Goal: Task Accomplishment & Management: Manage account settings

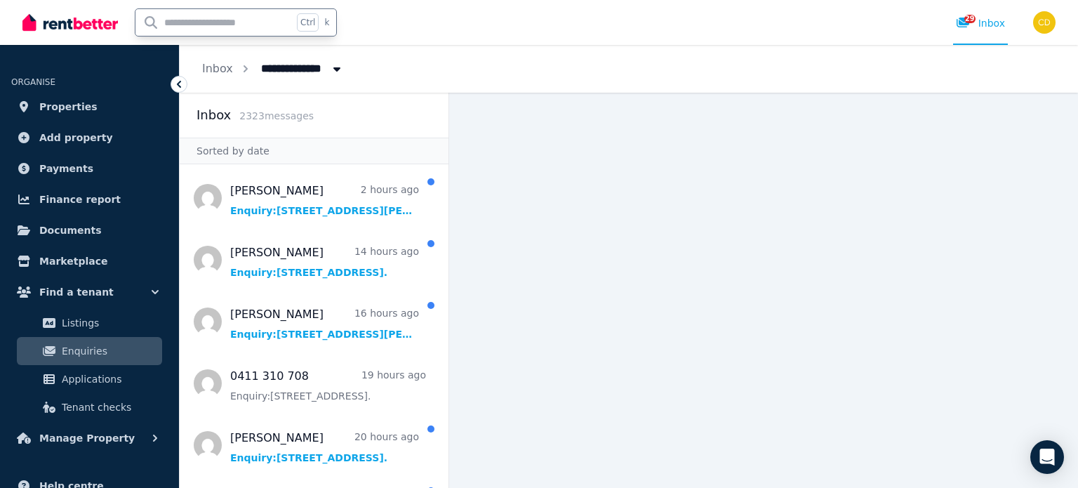
drag, startPoint x: 239, startPoint y: 35, endPoint x: 215, endPoint y: 26, distance: 24.9
click at [239, 35] on input "text" at bounding box center [213, 22] width 157 height 27
click at [215, 26] on input "text" at bounding box center [213, 22] width 157 height 27
type input "*********"
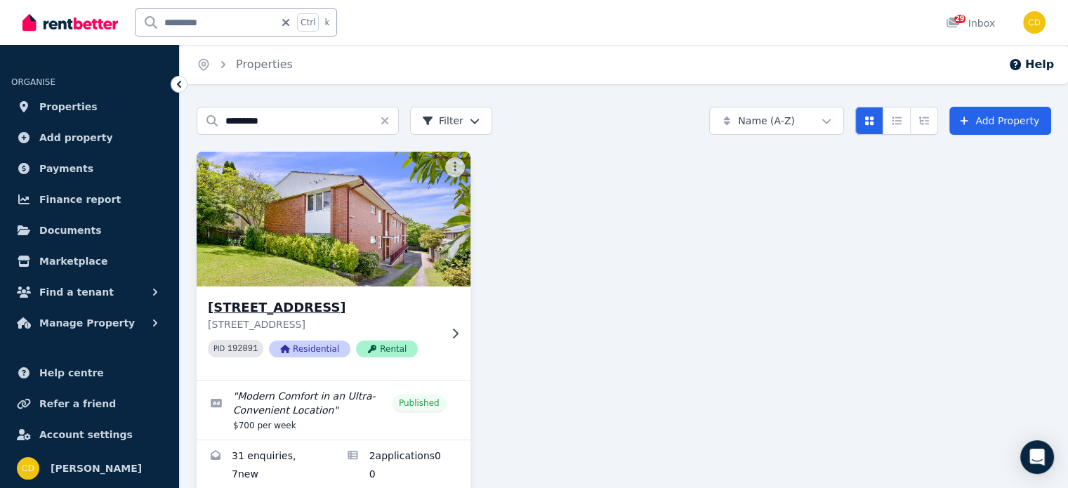
click at [435, 305] on h3 "[STREET_ADDRESS]" at bounding box center [324, 308] width 232 height 20
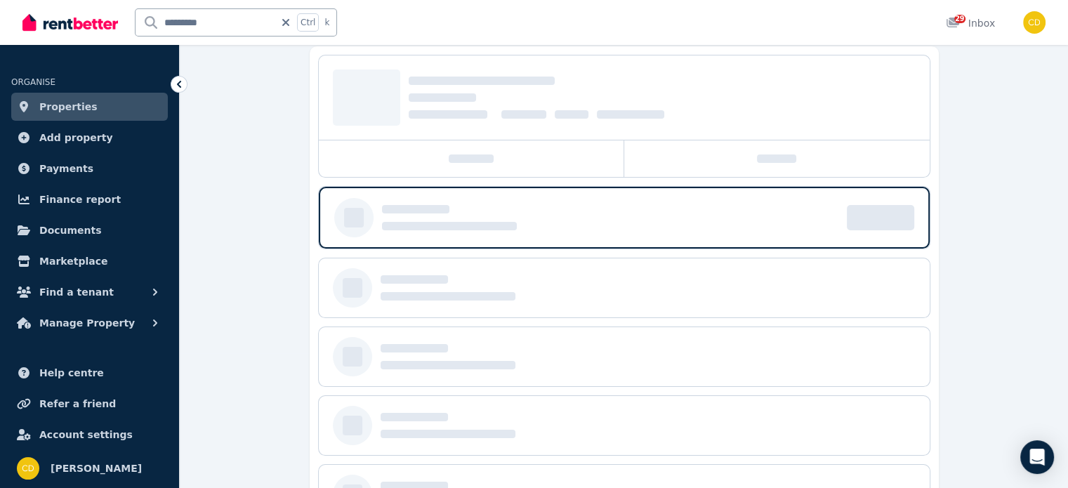
scroll to position [140, 0]
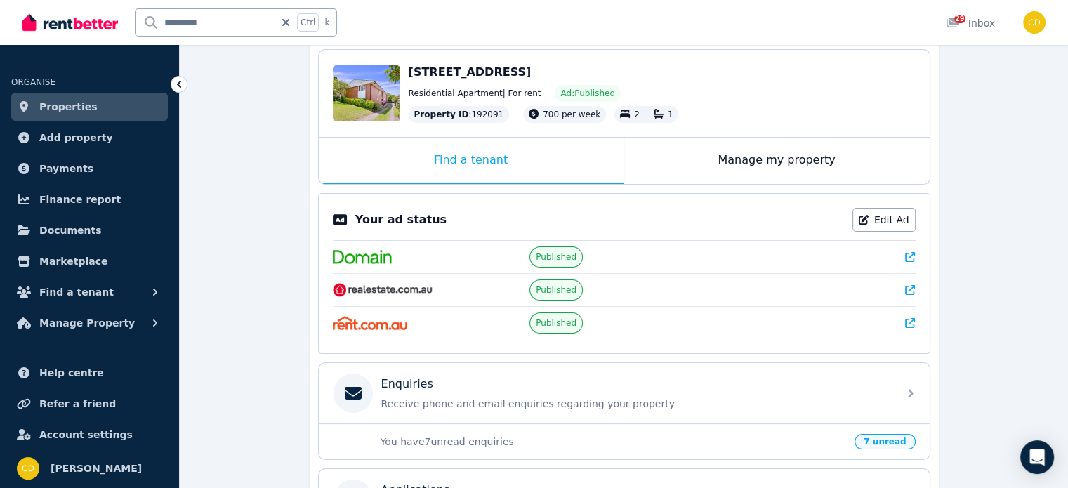
click at [916, 253] on div "Your ad status Edit Ad Published Published Published" at bounding box center [624, 273] width 612 height 161
click at [909, 255] on icon at bounding box center [910, 257] width 10 height 10
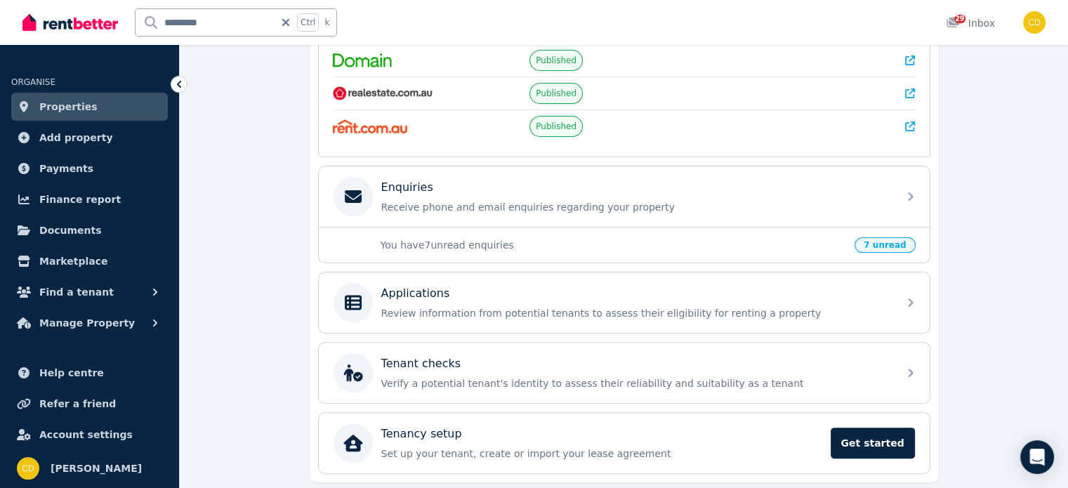
scroll to position [351, 0]
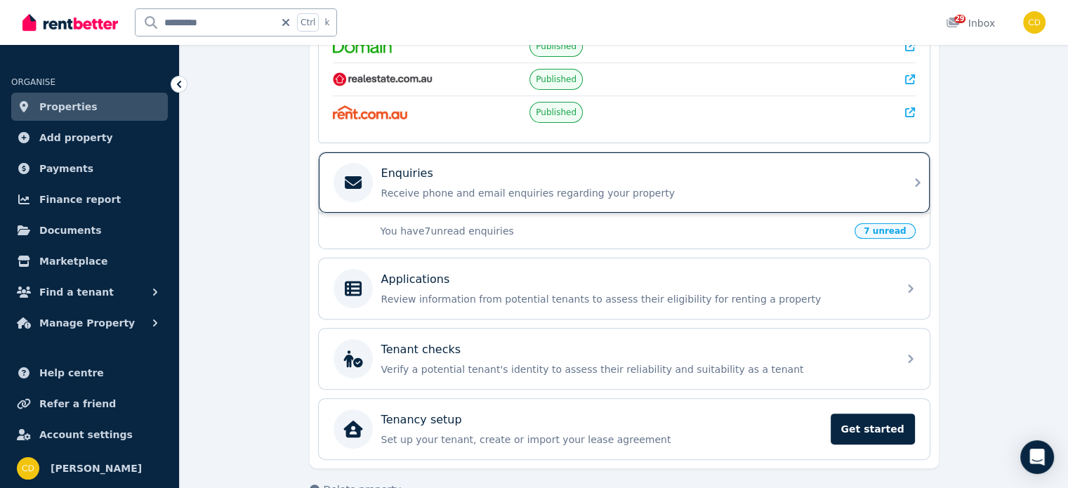
click at [577, 189] on p "Receive phone and email enquiries regarding your property" at bounding box center [635, 193] width 508 height 14
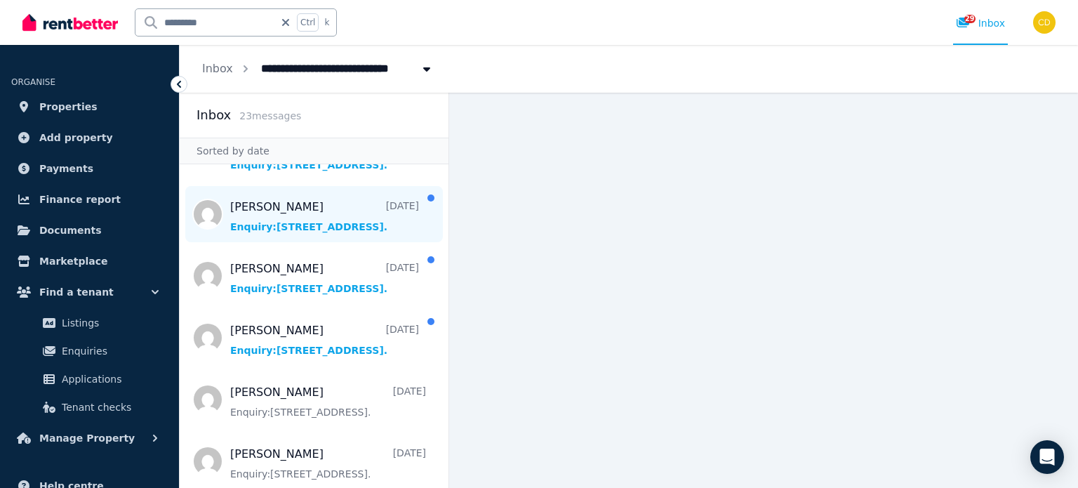
scroll to position [281, 0]
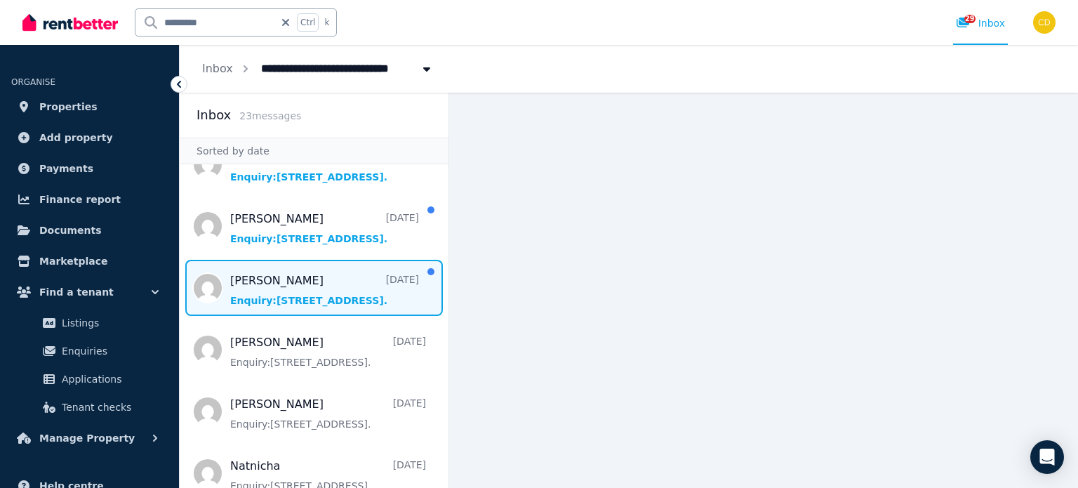
click at [327, 273] on span "Message list" at bounding box center [314, 288] width 269 height 56
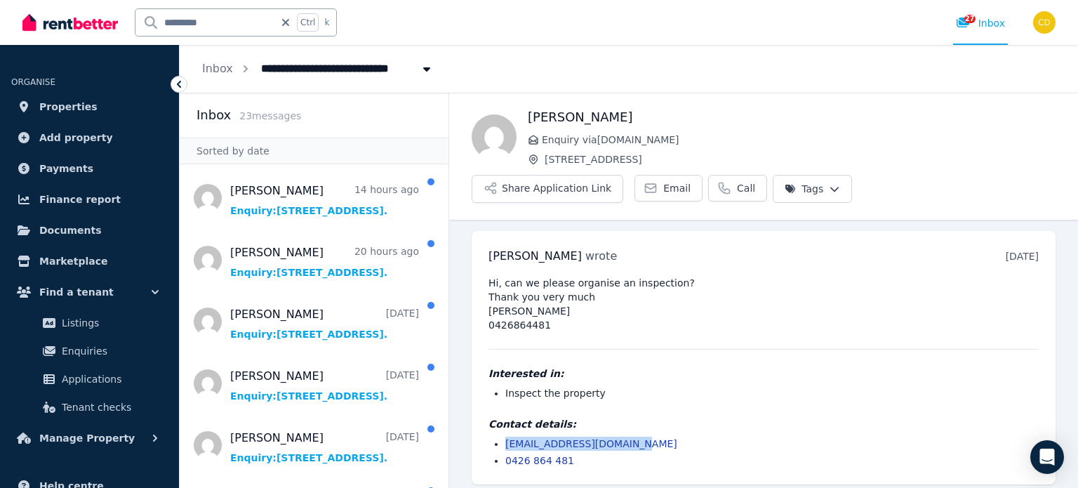
drag, startPoint x: 638, startPoint y: 411, endPoint x: 463, endPoint y: 401, distance: 175.0
click at [463, 401] on ul "Hanh wrote 6 days ago 8:08 pm on Fri, 22 Aug 2025 Hi, can we please organise an…" at bounding box center [763, 358] width 629 height 276
copy link "hanhhappysmile@gmail.com"
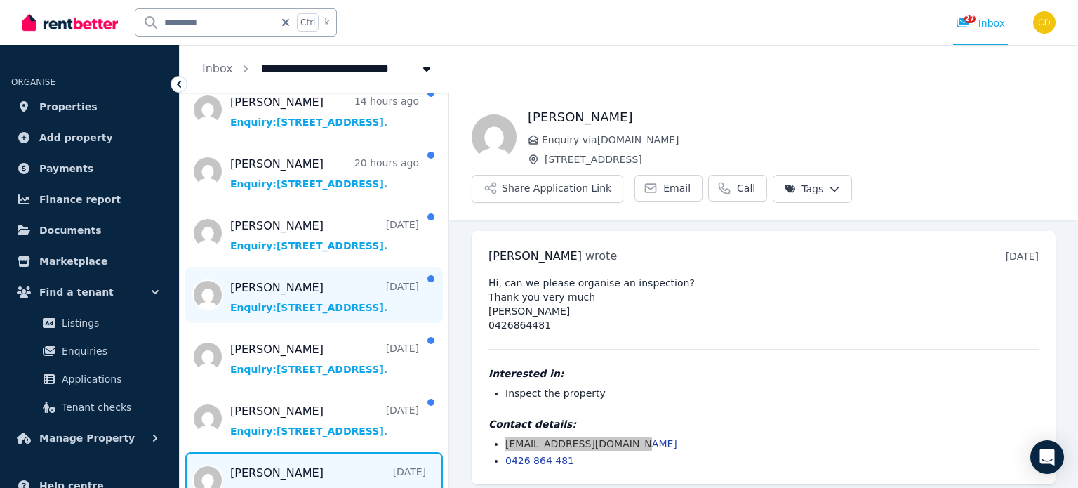
scroll to position [140, 0]
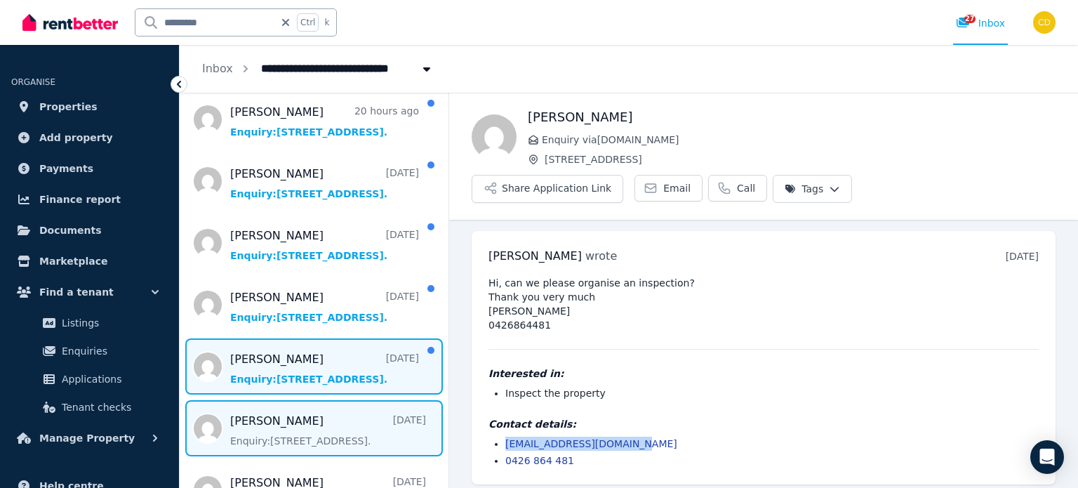
click at [317, 353] on span "Message list" at bounding box center [314, 366] width 269 height 56
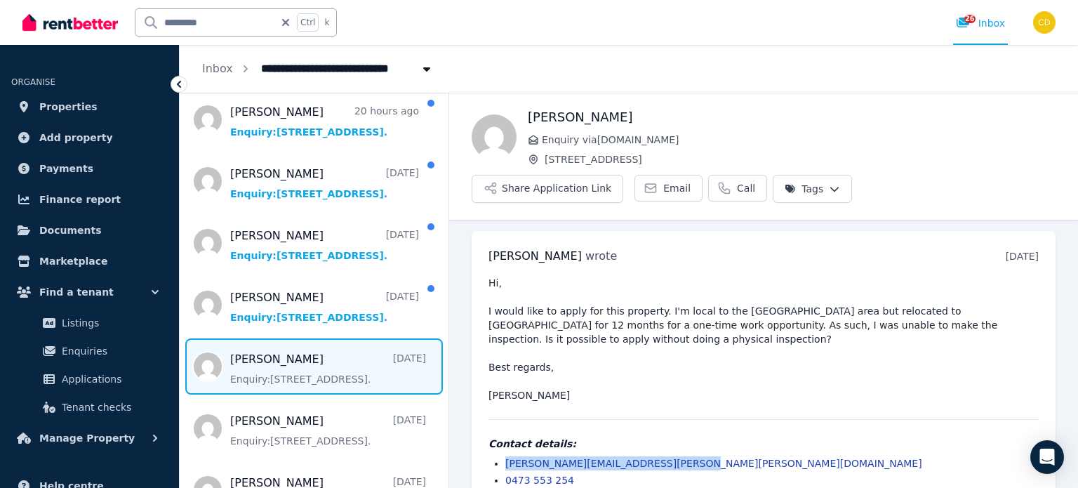
drag, startPoint x: 699, startPoint y: 429, endPoint x: 484, endPoint y: 425, distance: 214.8
click at [484, 425] on div "Cody Henderson wrote 4 days ago 9:46 am on Sun, 24 Aug 2025 Hi, I would like to…" at bounding box center [764, 367] width 584 height 273
copy link "[PERSON_NAME][EMAIL_ADDRESS][PERSON_NAME][PERSON_NAME][DOMAIN_NAME]"
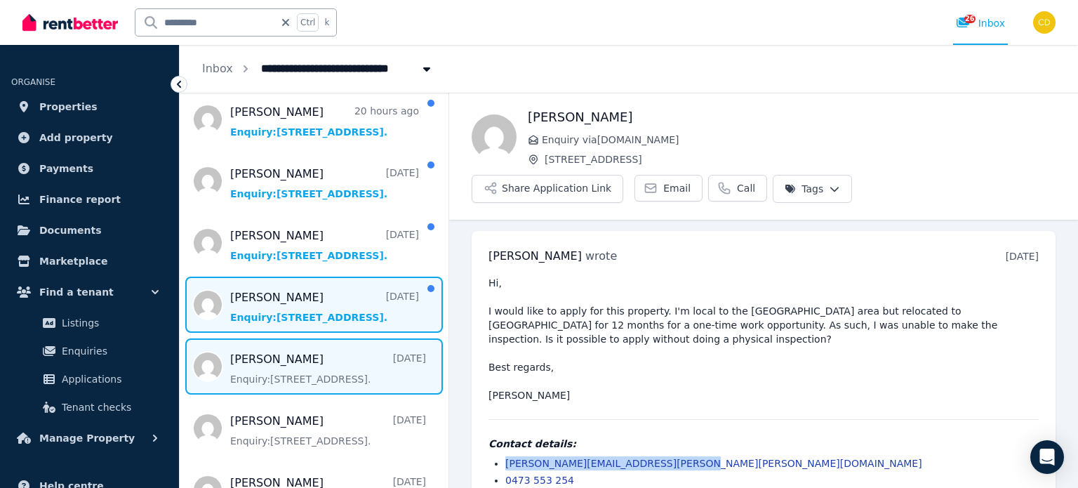
click at [328, 308] on span "Message list" at bounding box center [314, 305] width 269 height 56
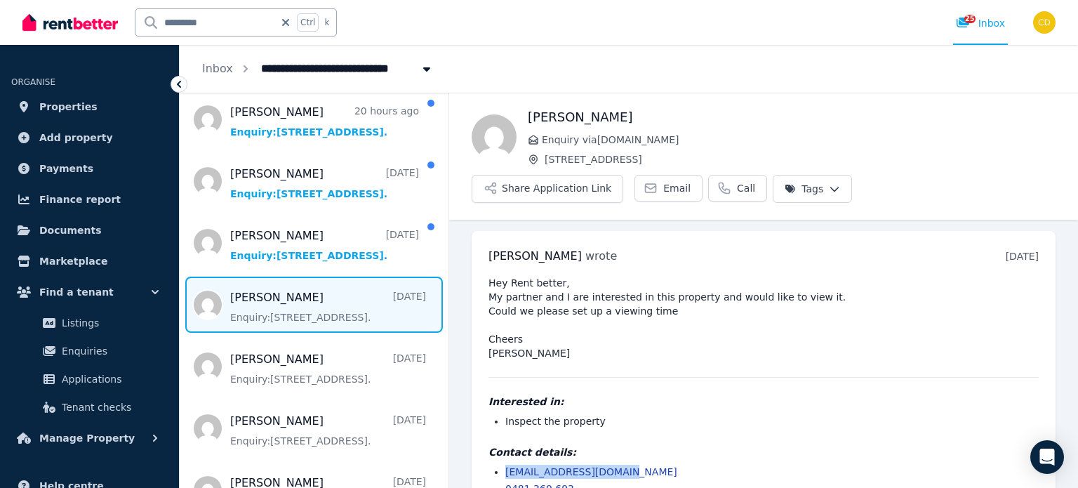
drag, startPoint x: 585, startPoint y: 437, endPoint x: 494, endPoint y: 437, distance: 91.2
click at [505, 465] on li "rossoliver83@gmail.com" at bounding box center [771, 472] width 533 height 14
copy link "rossoliver83@gmail.com"
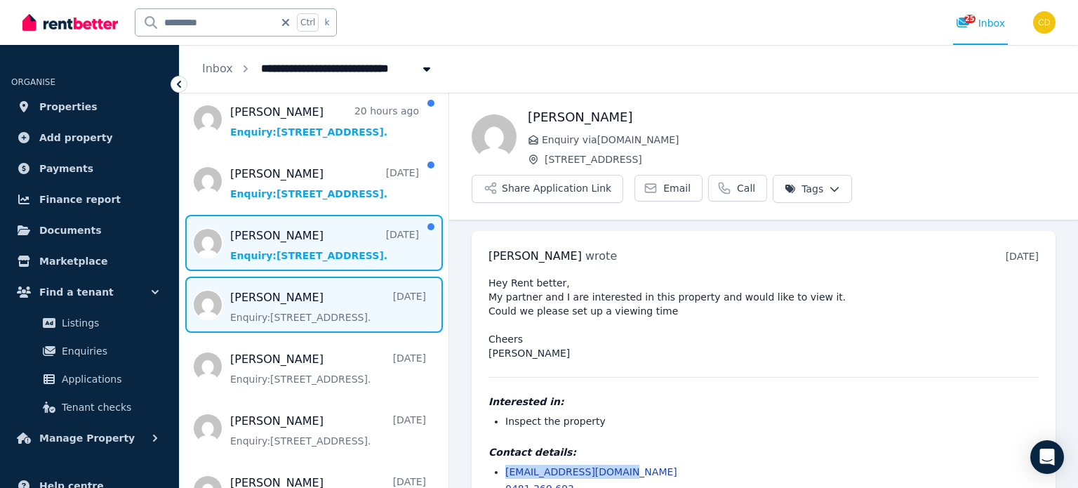
click at [327, 230] on span "Message list" at bounding box center [314, 243] width 269 height 56
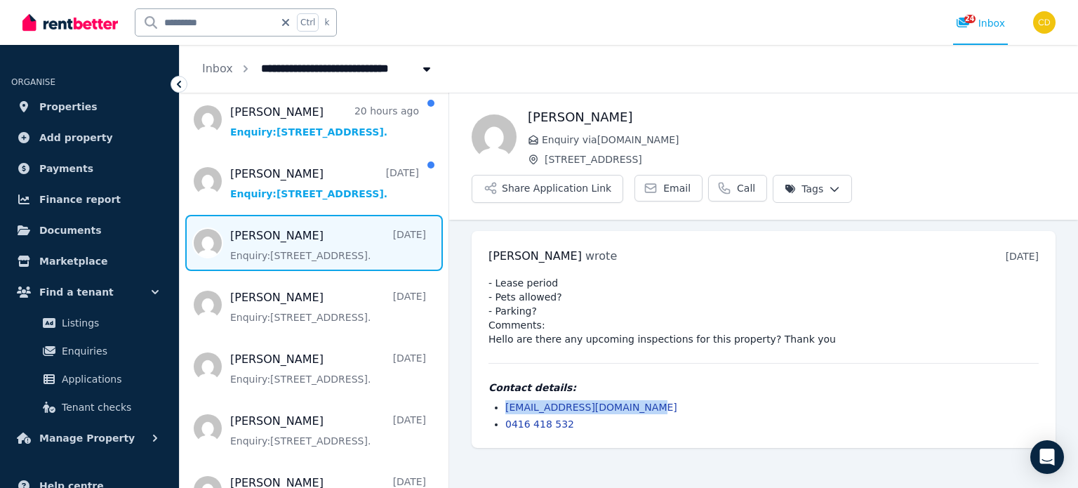
drag, startPoint x: 651, startPoint y: 367, endPoint x: 496, endPoint y: 370, distance: 155.8
click at [505, 400] on li "serenasilvia1999@gmail.com" at bounding box center [771, 407] width 533 height 14
copy link "serenasilvia1999@gmail.com"
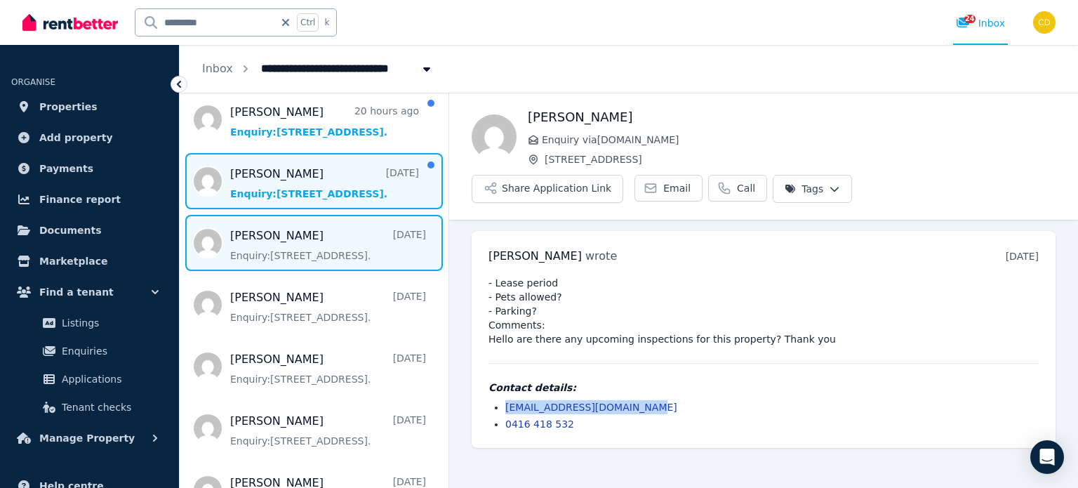
click at [327, 170] on span "Message list" at bounding box center [314, 181] width 269 height 56
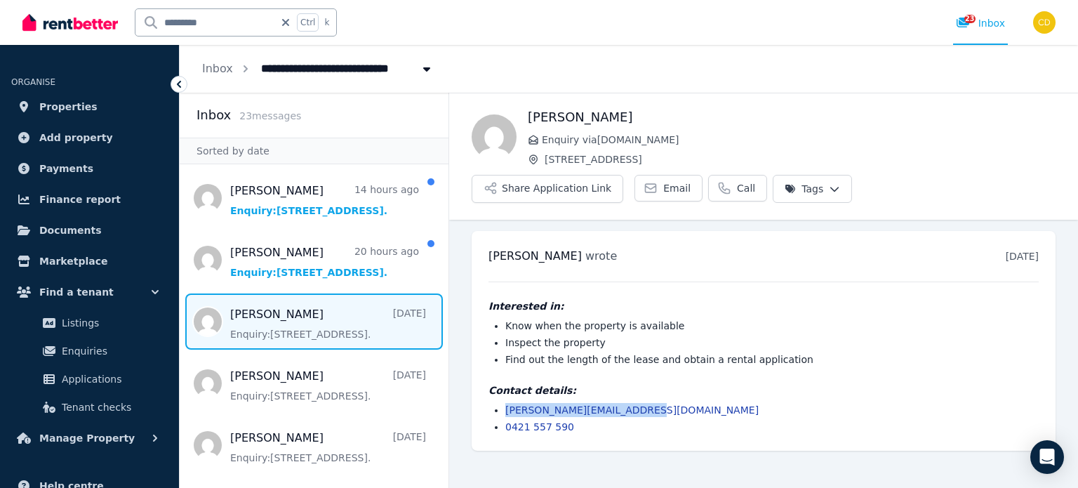
drag, startPoint x: 632, startPoint y: 369, endPoint x: 502, endPoint y: 370, distance: 130.6
click at [502, 403] on ul "natalie.sterling@gmail.com 0421 557 590" at bounding box center [764, 418] width 550 height 31
copy link "natalie.sterling@gmail.com"
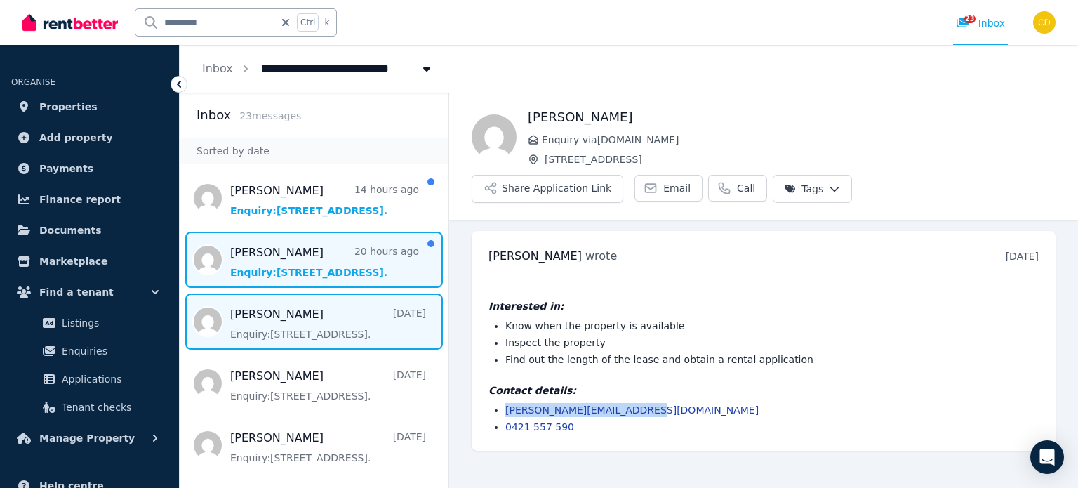
click at [260, 255] on span "Message list" at bounding box center [314, 260] width 269 height 56
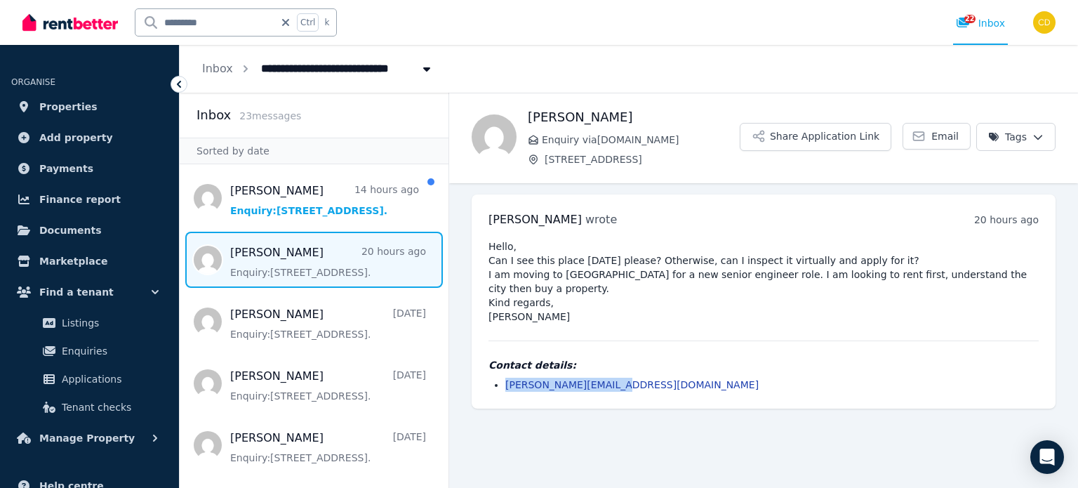
drag, startPoint x: 623, startPoint y: 370, endPoint x: 502, endPoint y: 373, distance: 120.8
click at [503, 378] on ul "martin@spacedraft.com" at bounding box center [764, 385] width 550 height 14
copy link "martin@spacedraft.com"
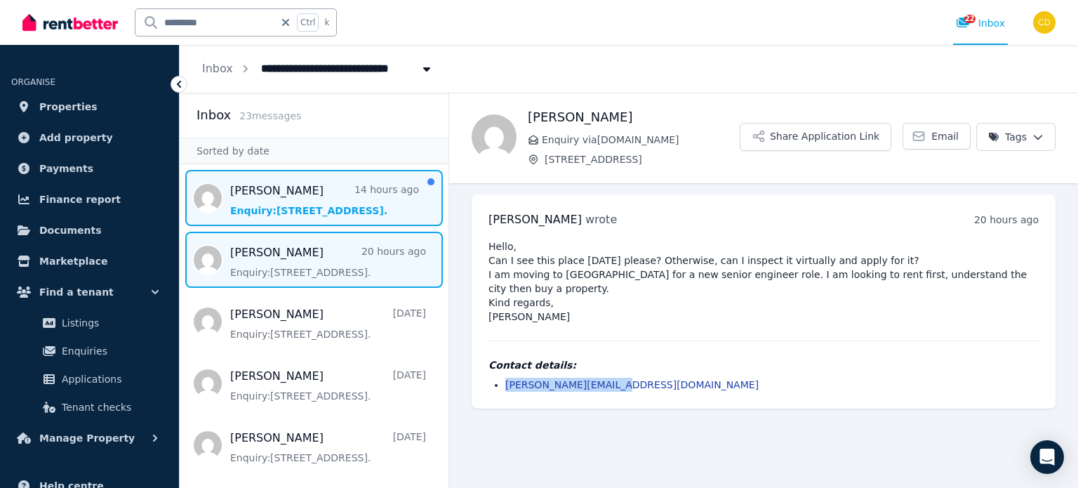
click at [305, 195] on span "Message list" at bounding box center [314, 198] width 269 height 56
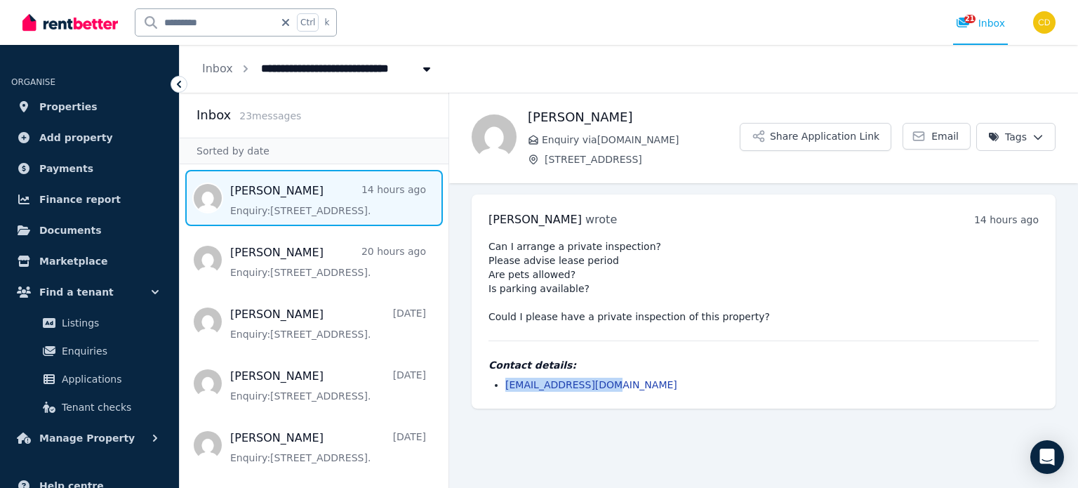
drag, startPoint x: 620, startPoint y: 378, endPoint x: 500, endPoint y: 374, distance: 120.1
click at [500, 374] on div "Contact details: tuggerung@gmail.com" at bounding box center [764, 375] width 550 height 34
copy link "tuggerung@gmail.com"
click at [255, 33] on input "*********" at bounding box center [204, 22] width 139 height 27
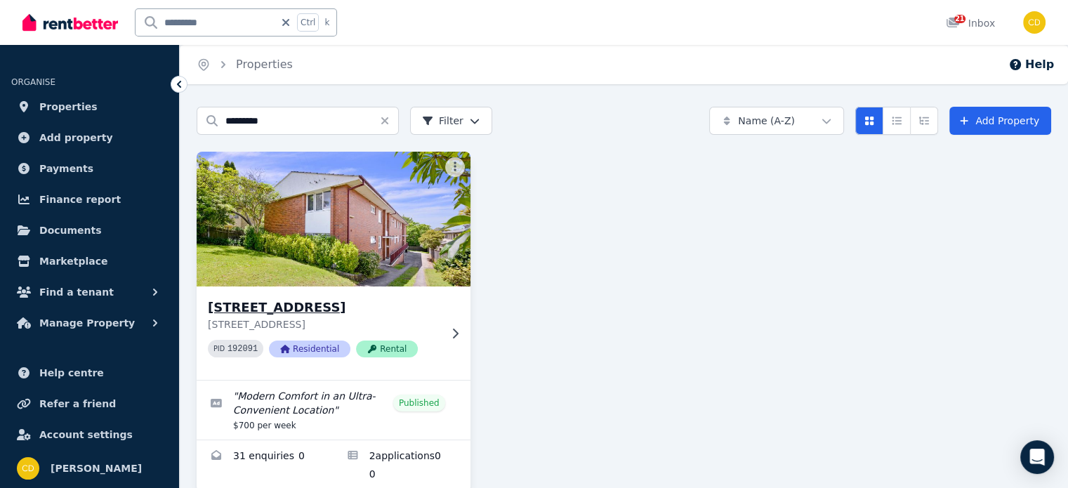
click at [373, 310] on h3 "[STREET_ADDRESS]" at bounding box center [324, 308] width 232 height 20
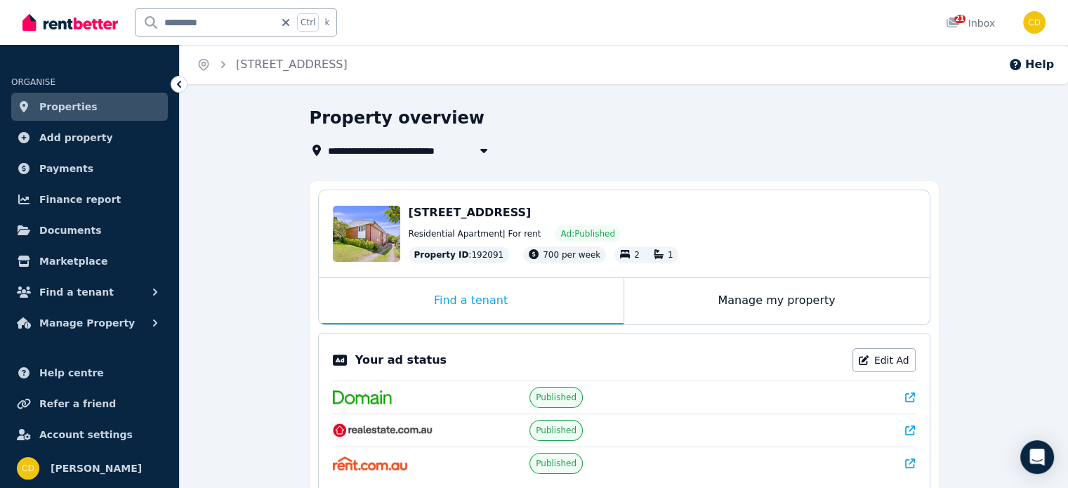
click at [912, 427] on icon at bounding box center [910, 430] width 10 height 10
click at [964, 20] on span "21" at bounding box center [959, 19] width 11 height 8
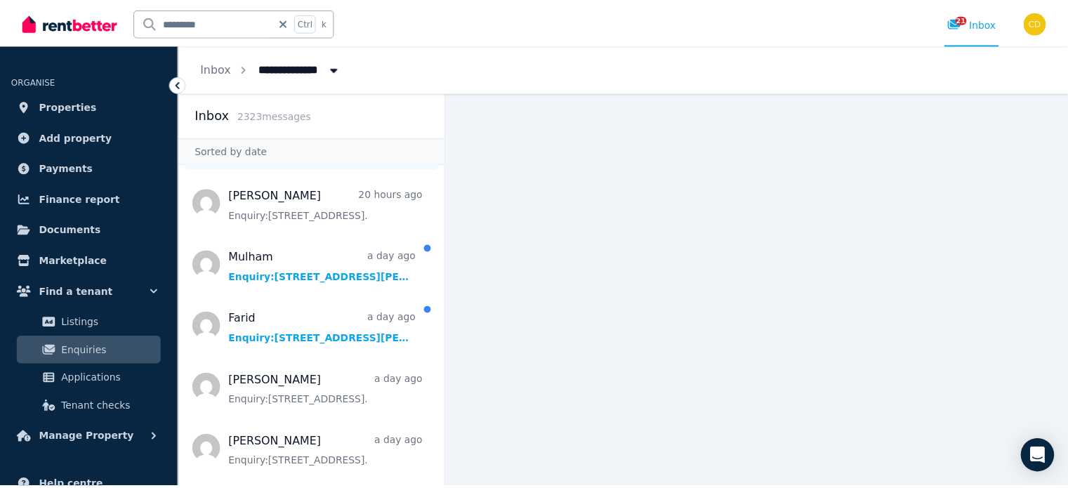
scroll to position [281, 0]
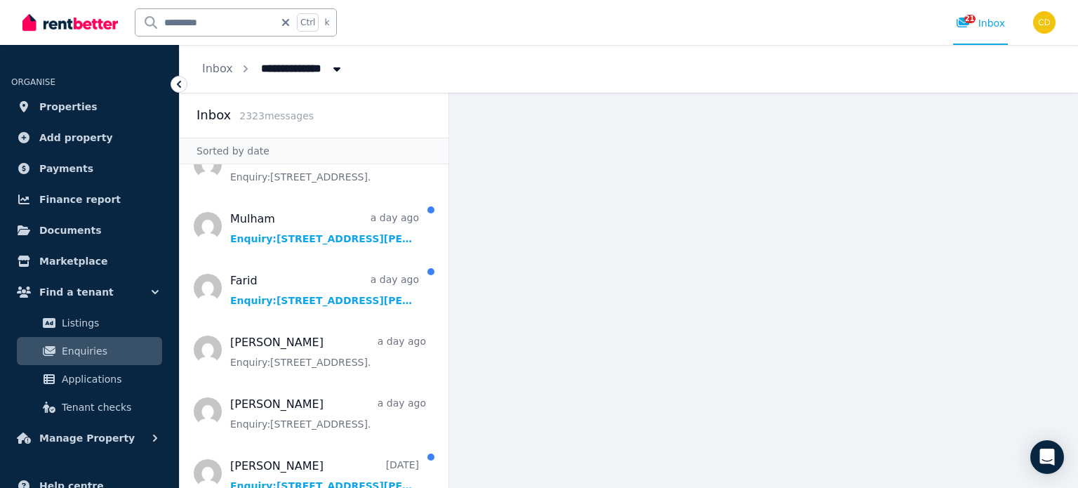
click at [241, 25] on input "*********" at bounding box center [204, 22] width 139 height 27
type input "*******"
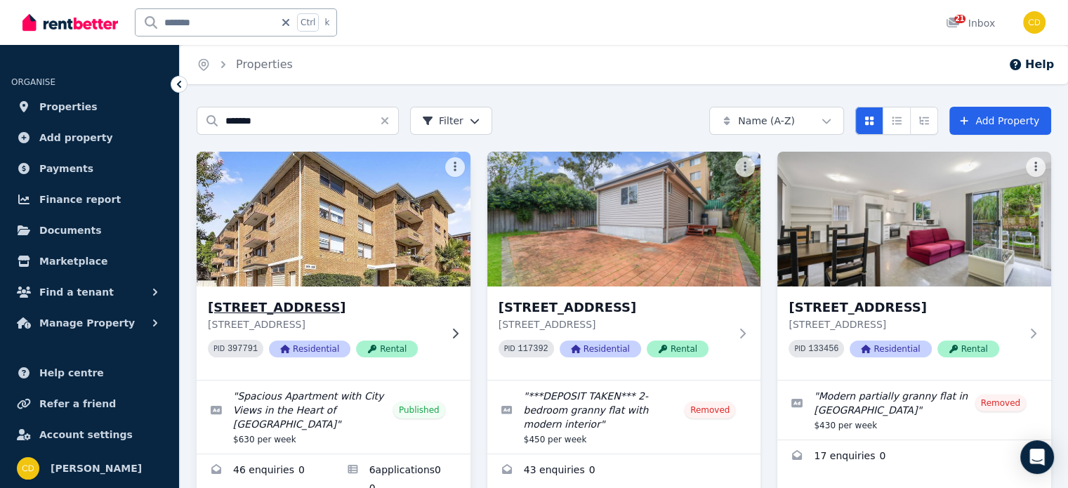
click at [404, 310] on h3 "[STREET_ADDRESS]" at bounding box center [324, 308] width 232 height 20
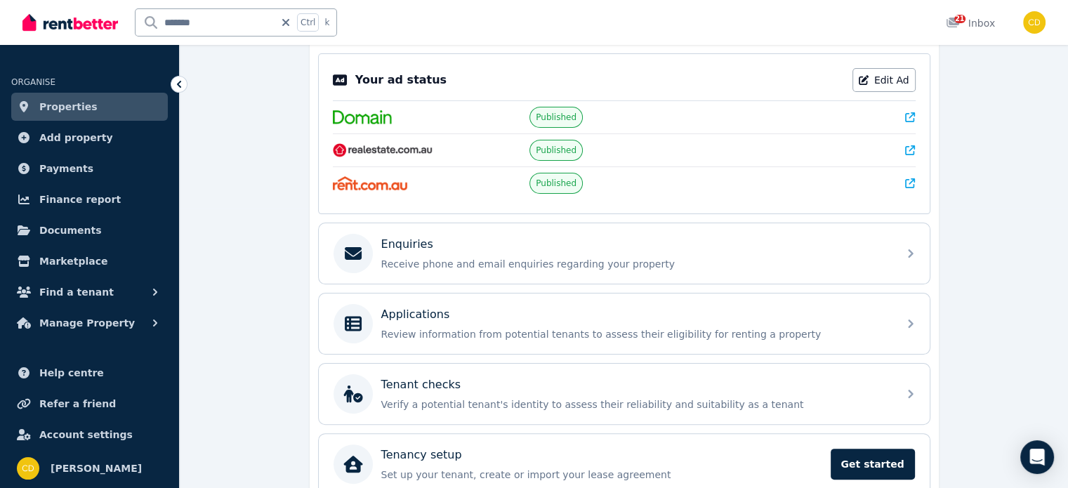
scroll to position [281, 0]
click at [194, 17] on input "*******" at bounding box center [204, 22] width 139 height 27
type input "******"
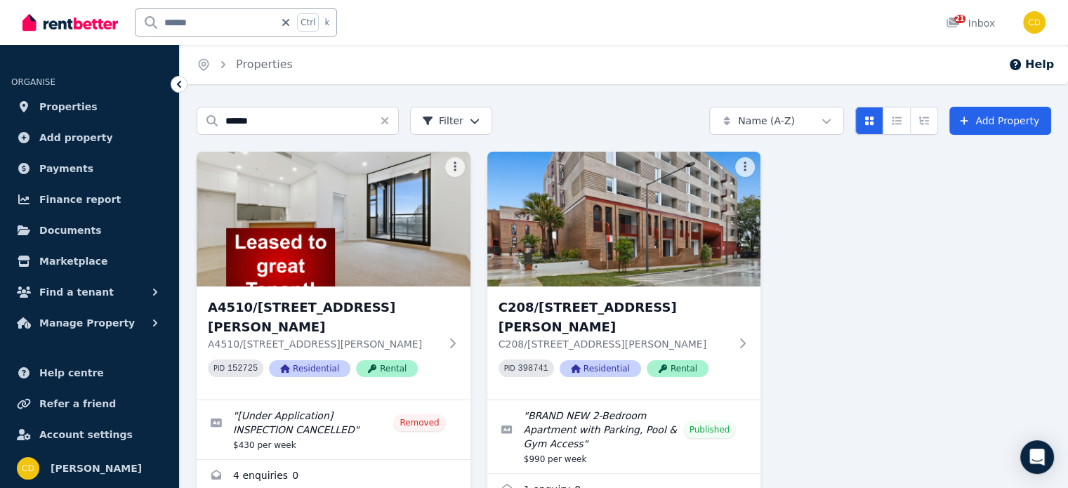
click at [222, 27] on input "******" at bounding box center [204, 22] width 139 height 27
type input "******"
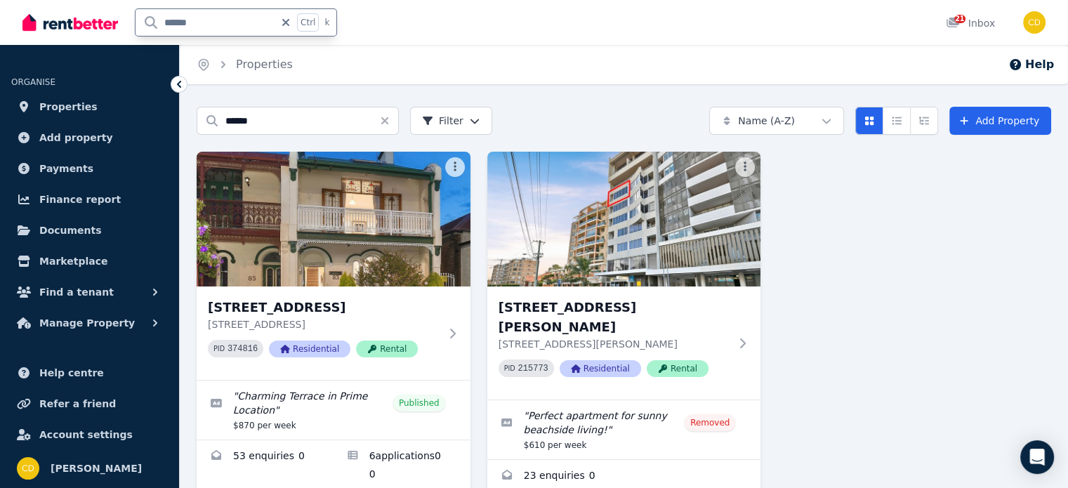
click at [286, 18] on icon at bounding box center [286, 22] width 14 height 11
click at [983, 19] on div "21 Inbox" at bounding box center [969, 23] width 49 height 14
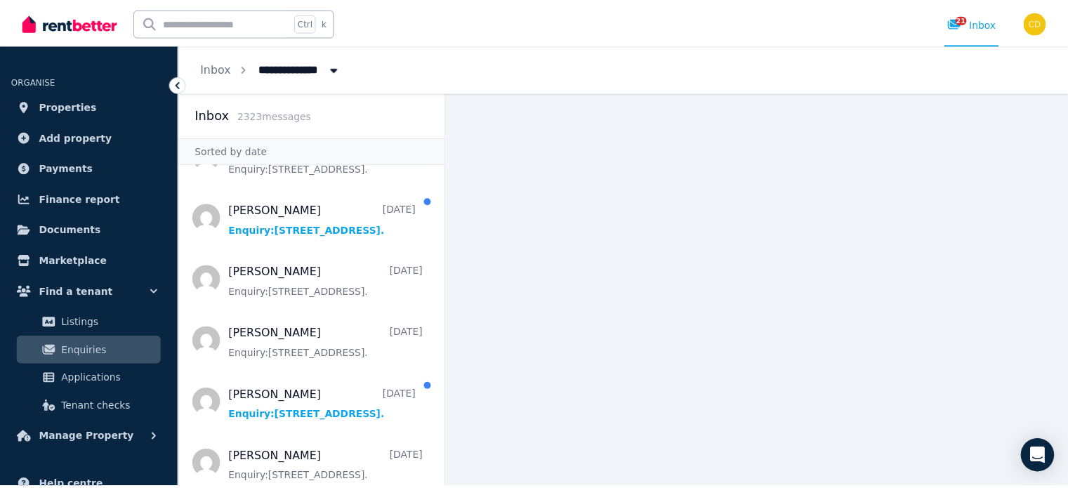
scroll to position [1544, 0]
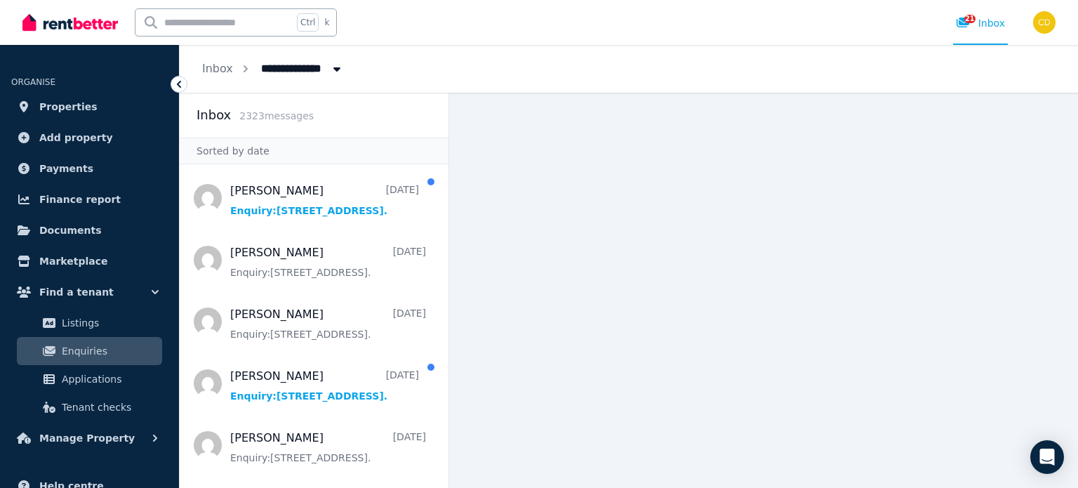
click at [242, 25] on input "text" at bounding box center [213, 22] width 157 height 27
type input "**********"
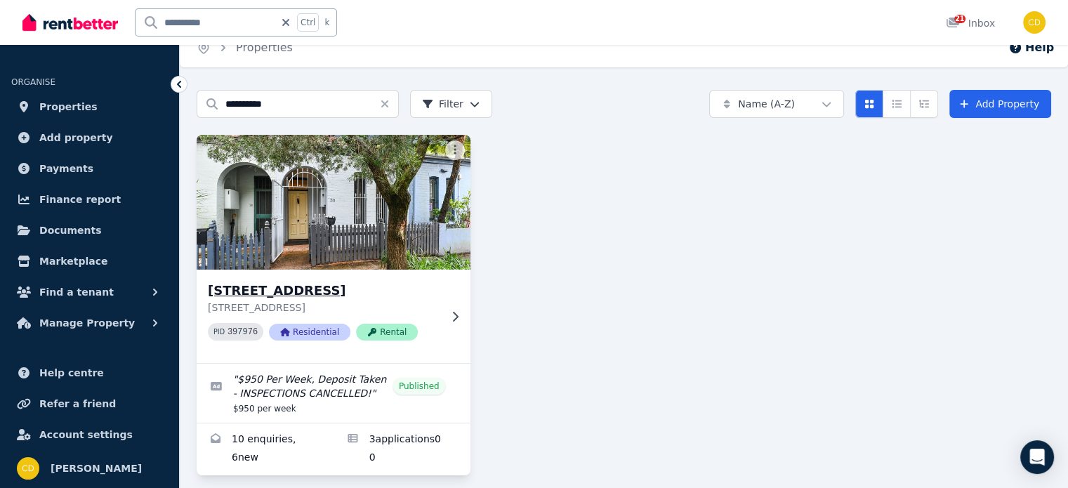
scroll to position [29, 0]
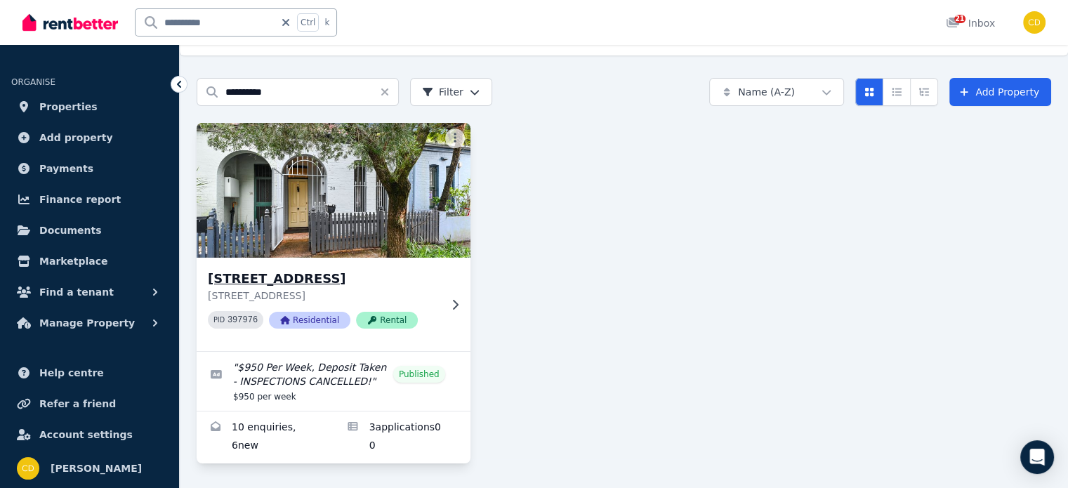
click at [354, 248] on img at bounding box center [333, 190] width 287 height 142
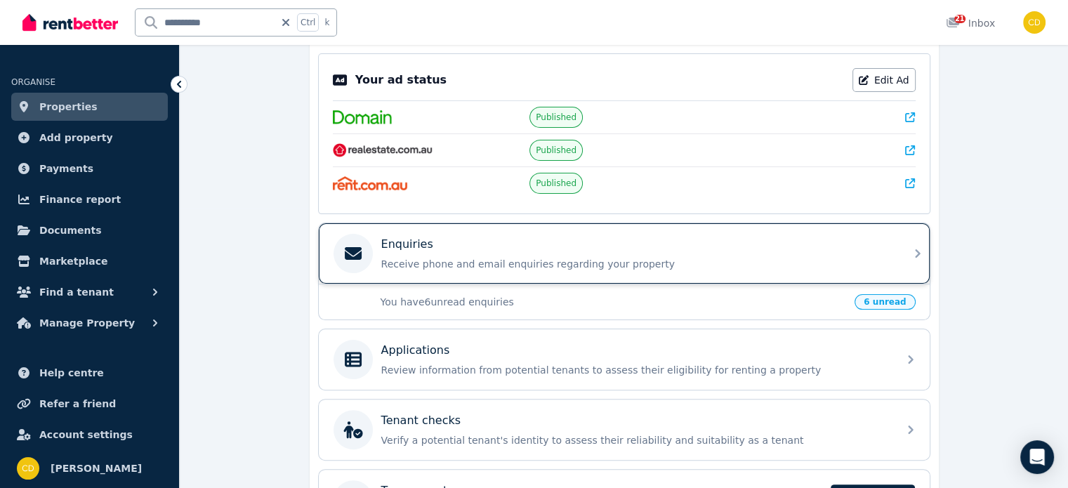
scroll to position [281, 0]
click at [590, 273] on div "Enquiries Receive phone and email enquiries regarding your property" at bounding box center [624, 252] width 611 height 60
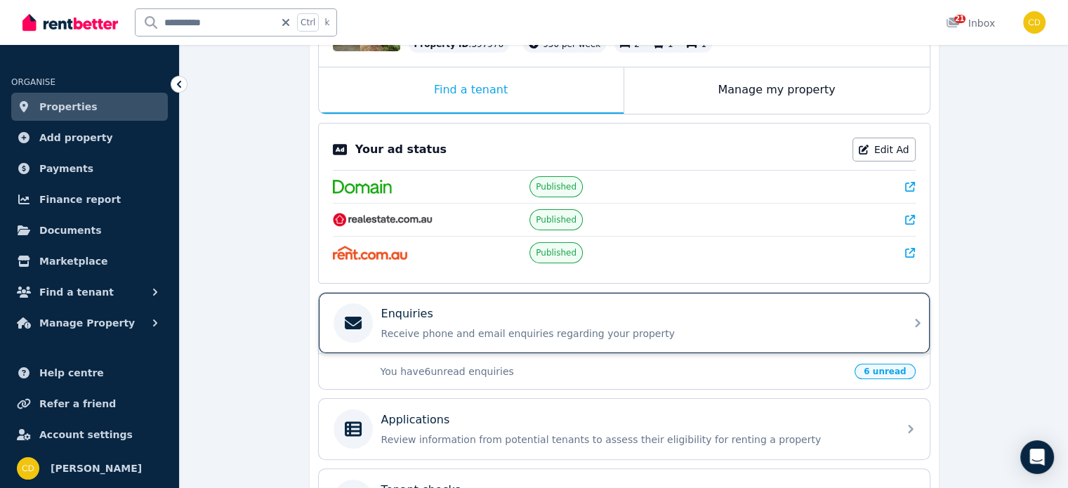
scroll to position [213, 0]
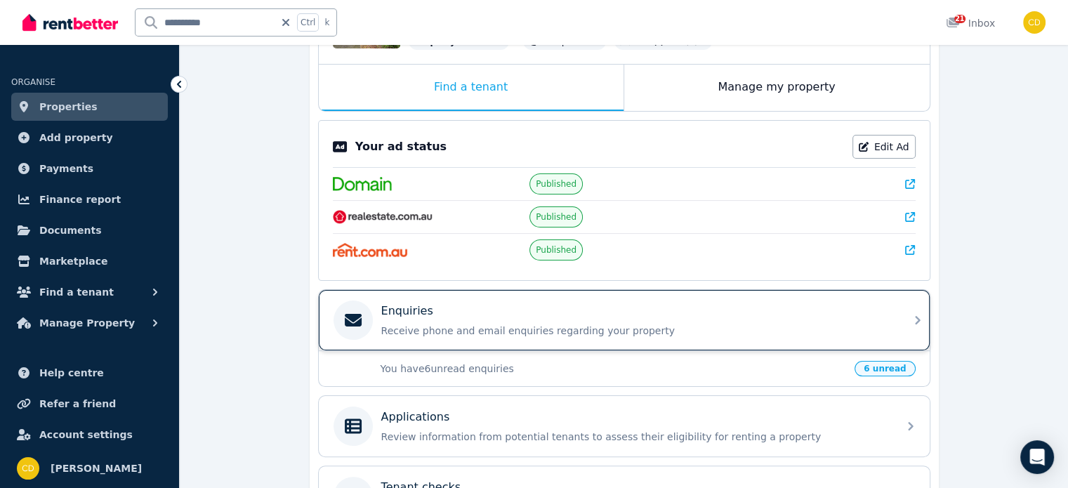
click at [639, 324] on p "Receive phone and email enquiries regarding your property" at bounding box center [635, 331] width 508 height 14
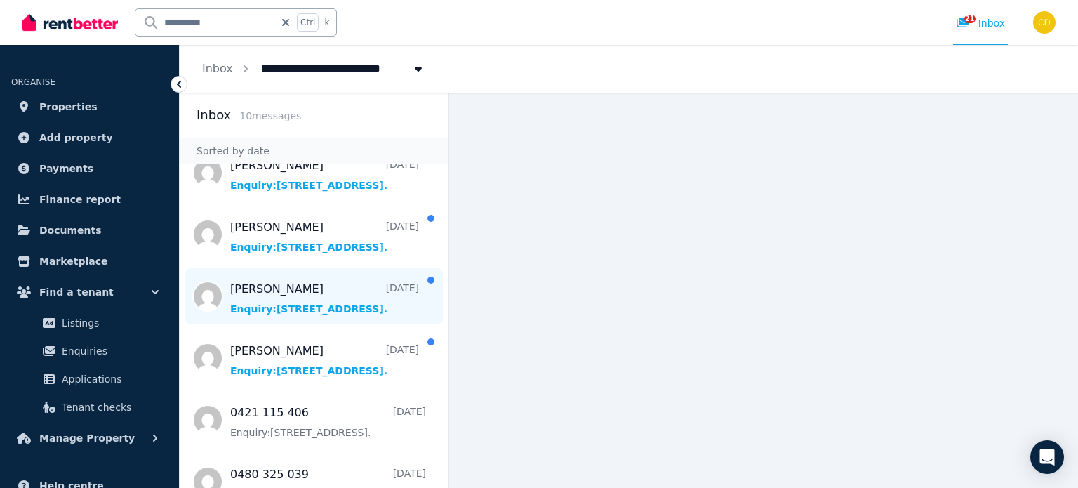
scroll to position [140, 0]
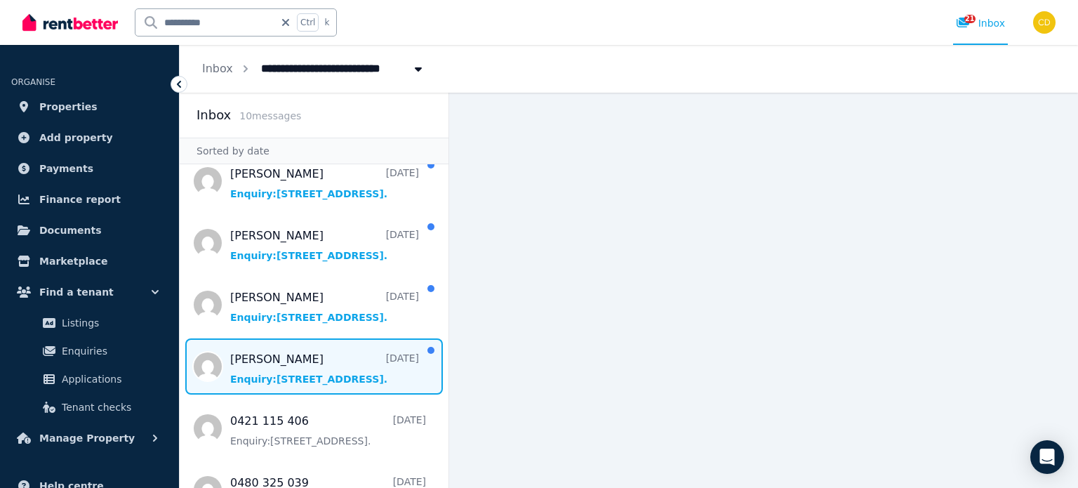
click at [321, 364] on span "Message list" at bounding box center [314, 366] width 269 height 56
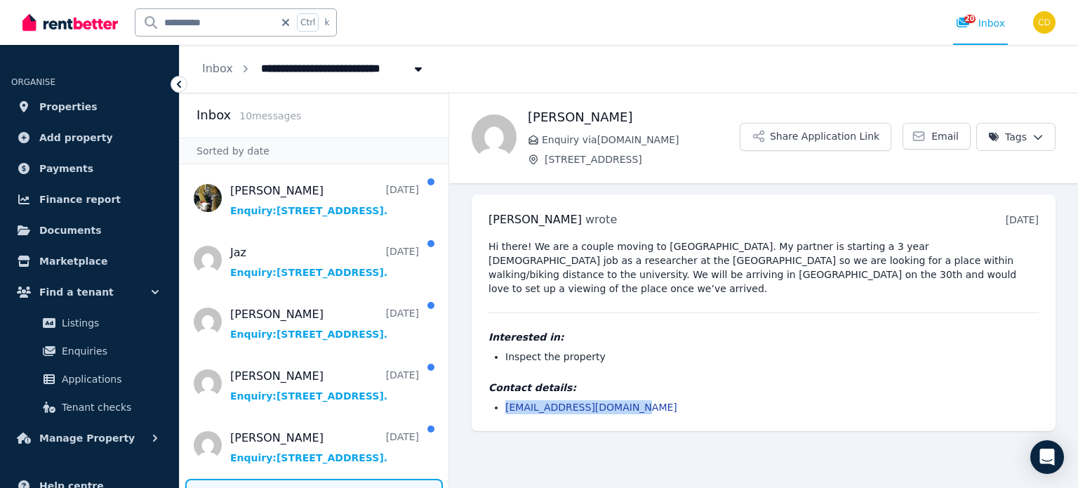
drag, startPoint x: 590, startPoint y: 388, endPoint x: 479, endPoint y: 392, distance: 110.3
click at [478, 392] on div "Isabel wrote 4 days ago 10:46 am on Sun, 24 Aug 2025 Hi there! We are a couple …" at bounding box center [764, 312] width 584 height 237
copy link "isa.m.charles9@gmail.com"
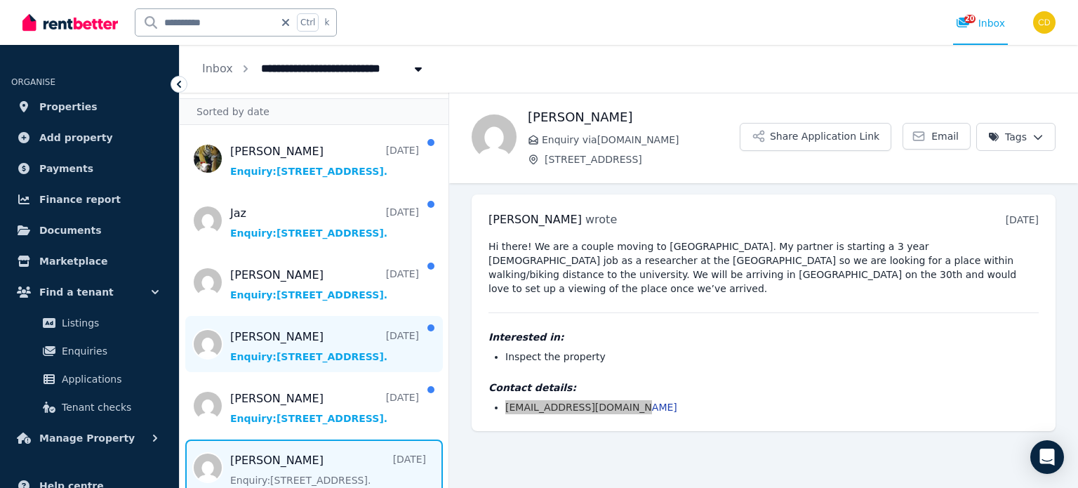
scroll to position [70, 0]
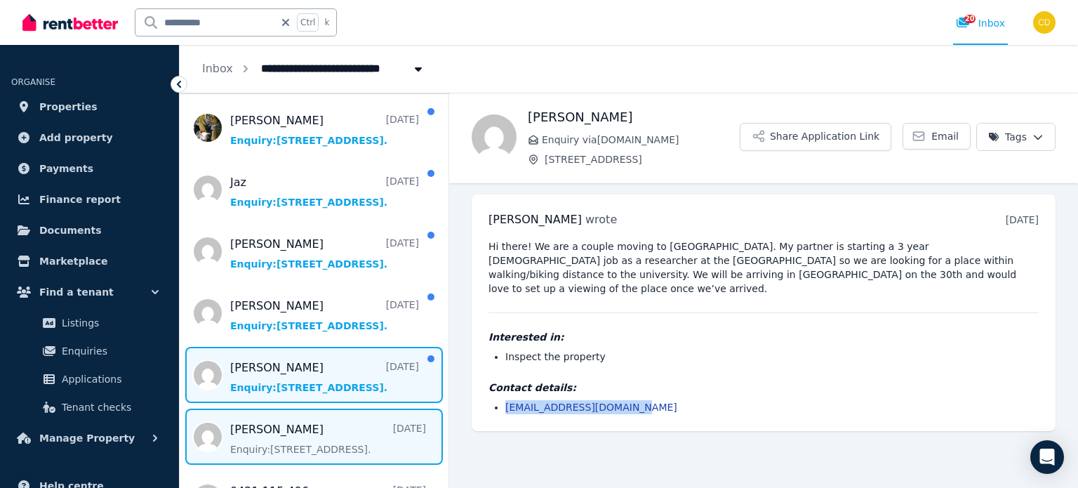
click at [294, 367] on span "Message list" at bounding box center [314, 375] width 269 height 56
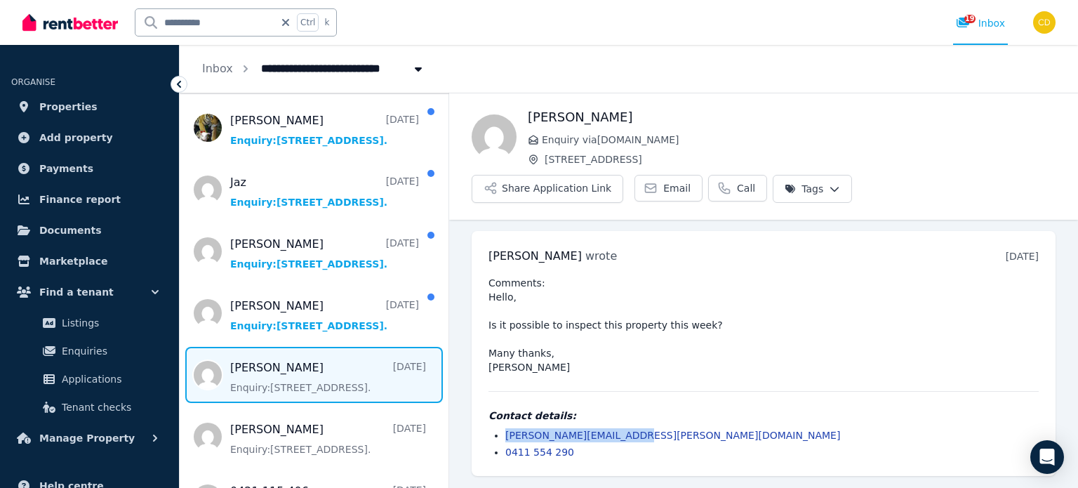
drag, startPoint x: 637, startPoint y: 400, endPoint x: 503, endPoint y: 399, distance: 134.1
click at [503, 428] on ul "anna.m.stelter@gmail.com 0411 554 290" at bounding box center [764, 443] width 550 height 31
copy link "anna.m.stelter@gmail.com"
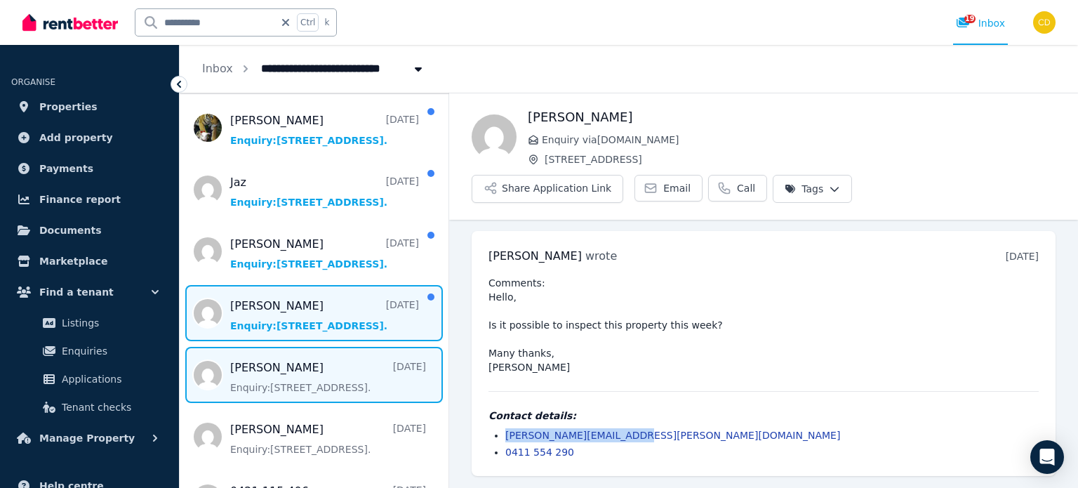
click at [278, 314] on span "Message list" at bounding box center [314, 313] width 269 height 56
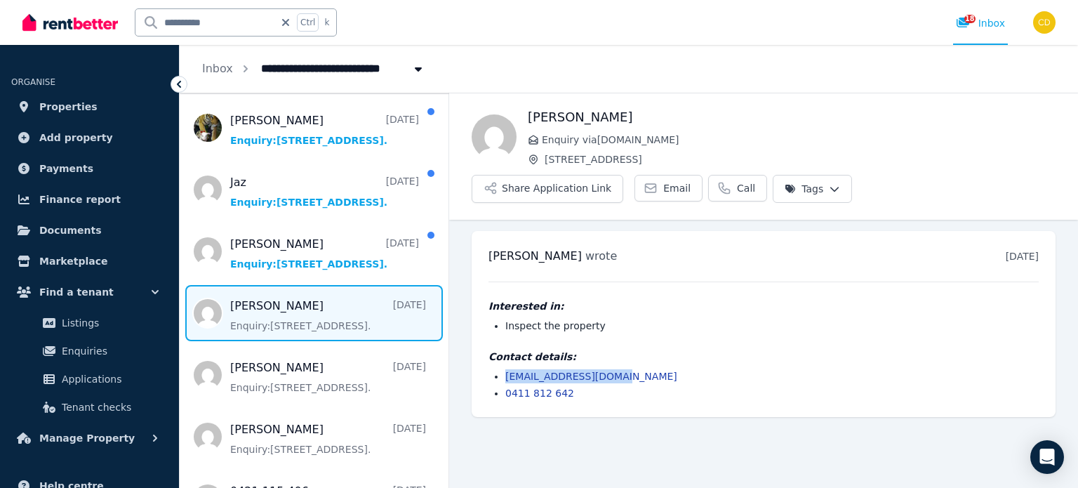
drag, startPoint x: 643, startPoint y: 336, endPoint x: 497, endPoint y: 345, distance: 146.3
click at [505, 369] on li "jamesjc.010@gmail.com" at bounding box center [771, 376] width 533 height 14
copy link "jamesjc.010@gmail.com"
click at [284, 253] on span "Message list" at bounding box center [314, 251] width 269 height 56
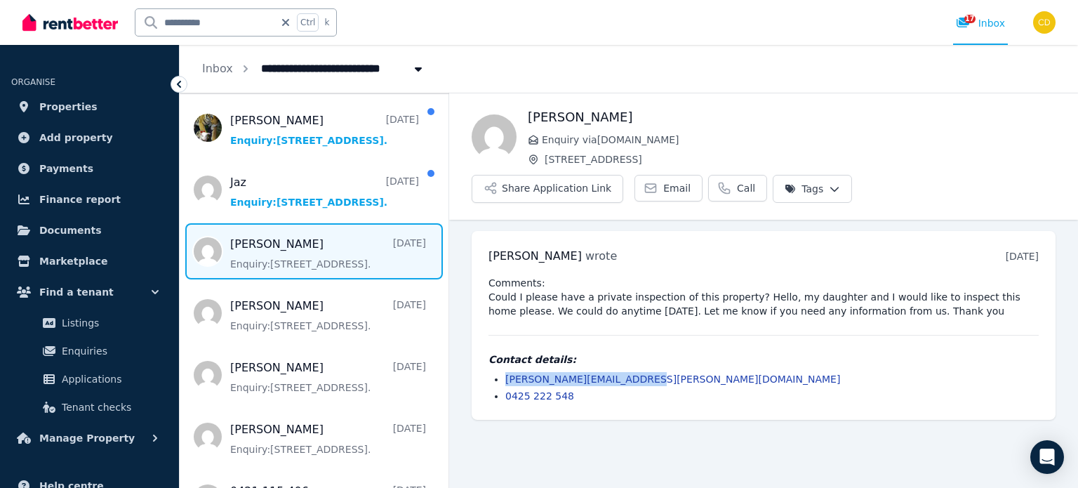
drag, startPoint x: 632, startPoint y: 335, endPoint x: 496, endPoint y: 339, distance: 136.2
click at [505, 372] on li "janet.chappell@hotmail.com" at bounding box center [771, 379] width 533 height 14
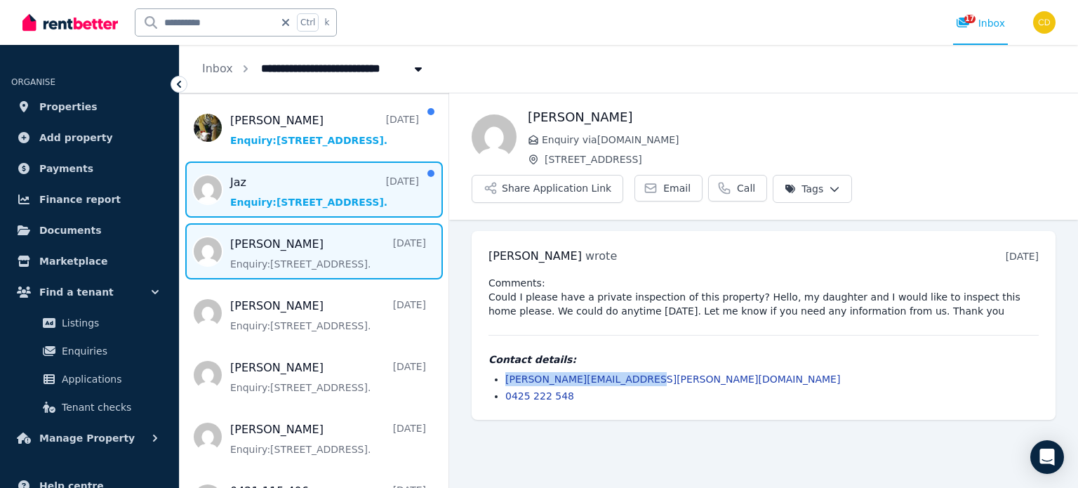
click at [295, 188] on span "Message list" at bounding box center [314, 189] width 269 height 56
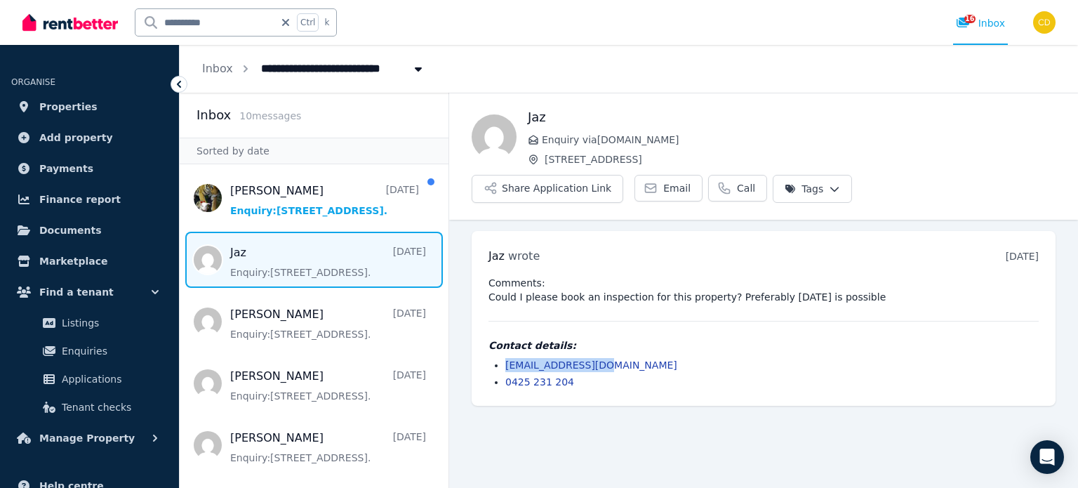
drag, startPoint x: 617, startPoint y: 318, endPoint x: 489, endPoint y: 328, distance: 128.1
click at [489, 338] on div "Contact details: jazvdb@outlook.com 0425 231 204" at bounding box center [764, 363] width 550 height 51
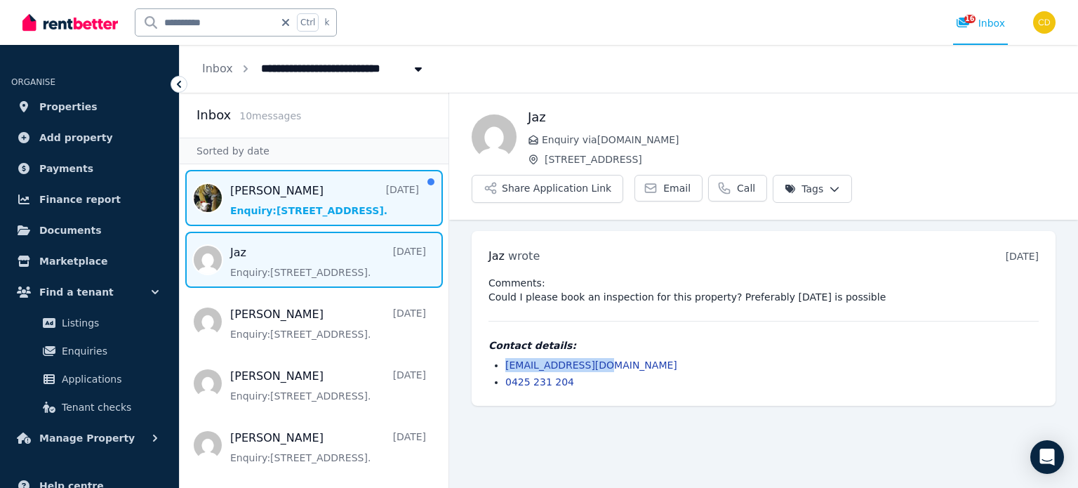
click at [286, 186] on span "Message list" at bounding box center [314, 198] width 269 height 56
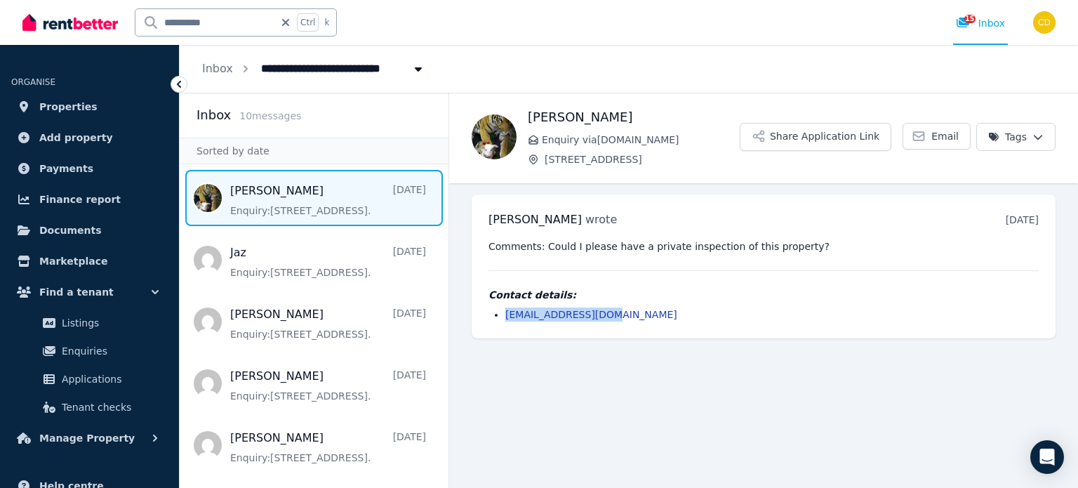
drag, startPoint x: 630, startPoint y: 309, endPoint x: 496, endPoint y: 319, distance: 134.5
click at [505, 319] on li "flolevel2@gmail.com" at bounding box center [771, 314] width 533 height 14
click at [974, 19] on span "15" at bounding box center [969, 19] width 11 height 8
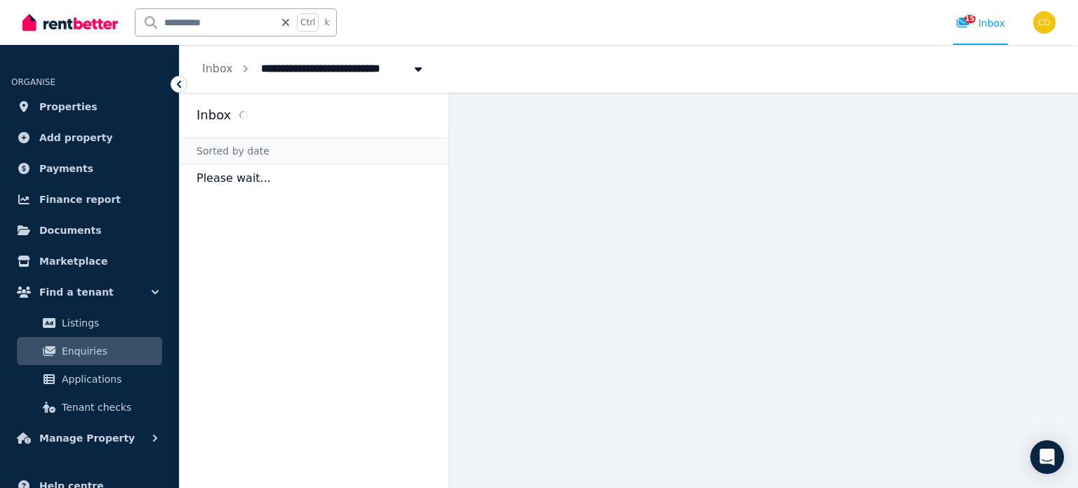
click at [246, 27] on input "**********" at bounding box center [204, 22] width 139 height 27
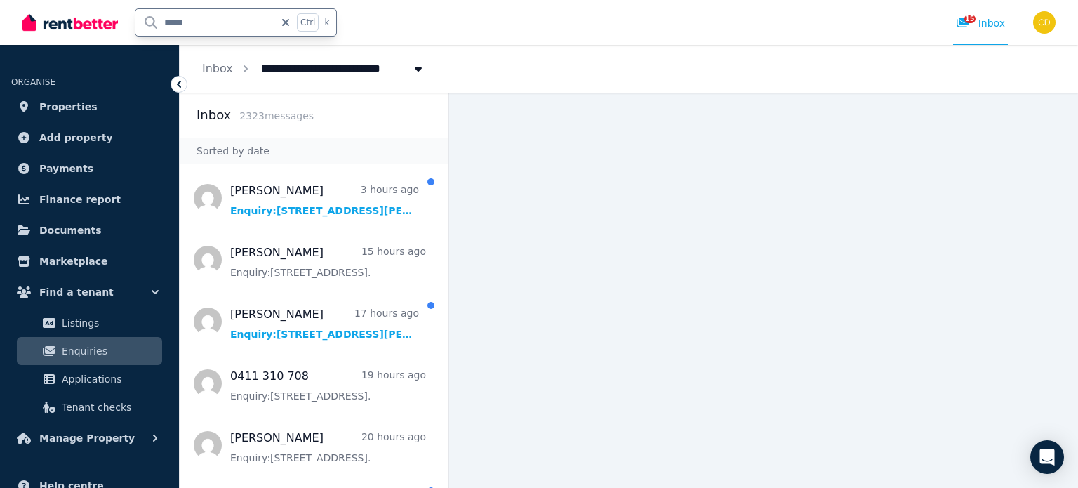
type input "*****"
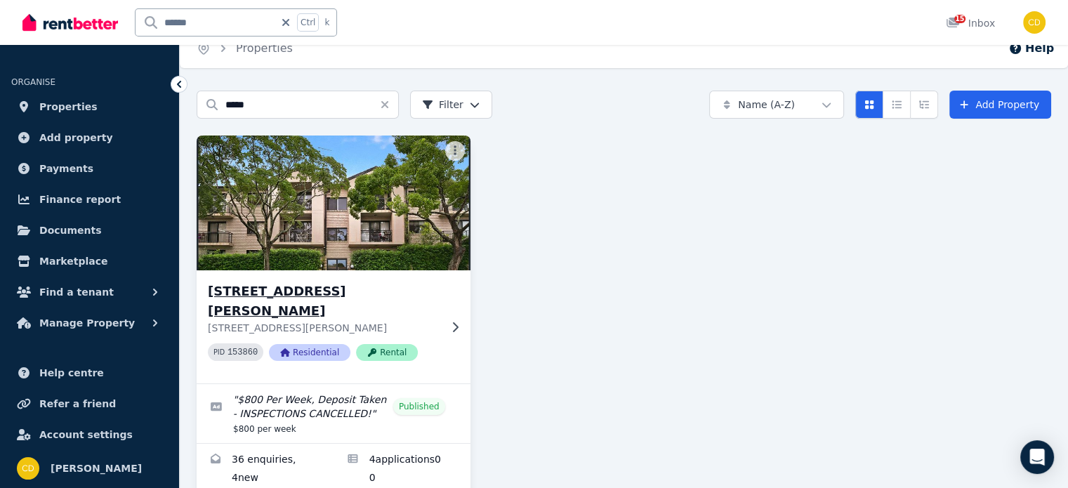
scroll to position [29, 0]
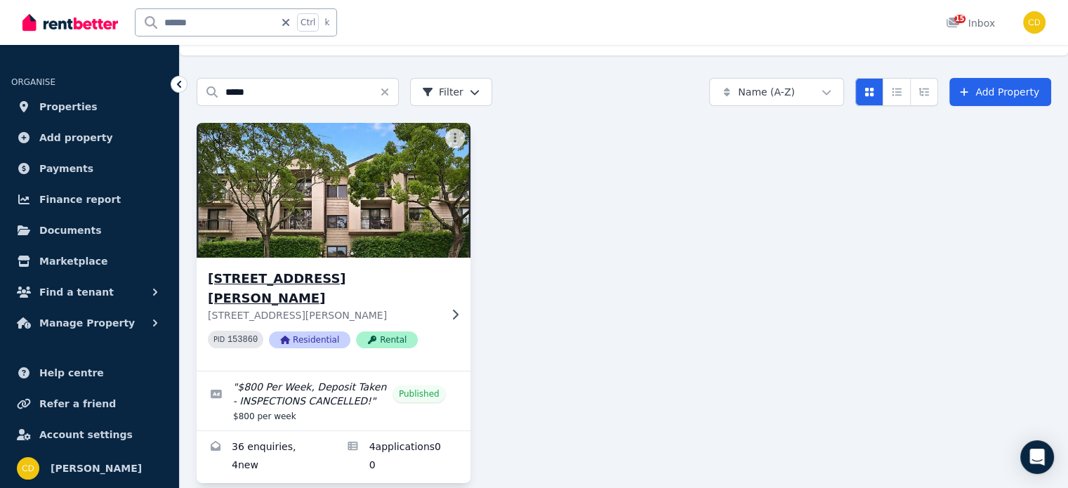
click at [361, 272] on h3 "[STREET_ADDRESS][PERSON_NAME]" at bounding box center [324, 288] width 232 height 39
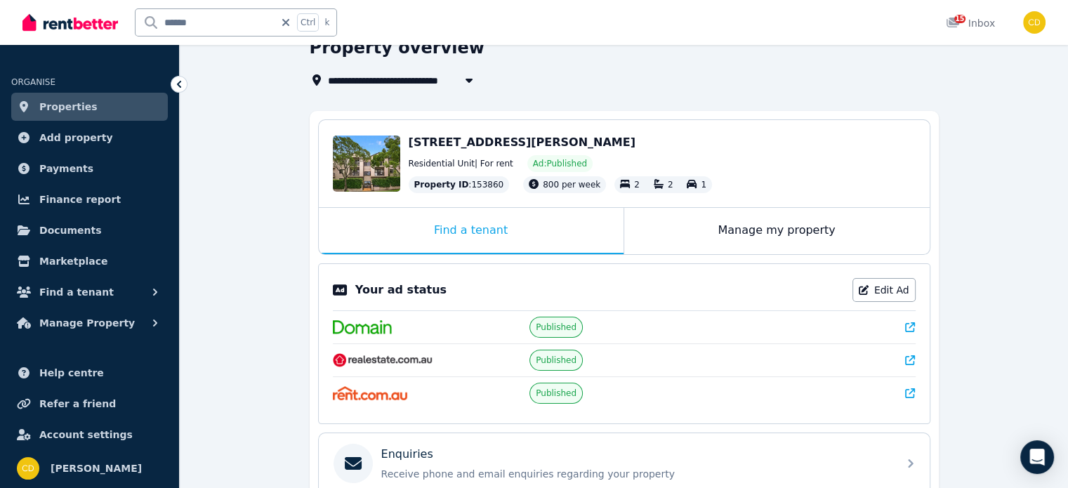
scroll to position [70, 0]
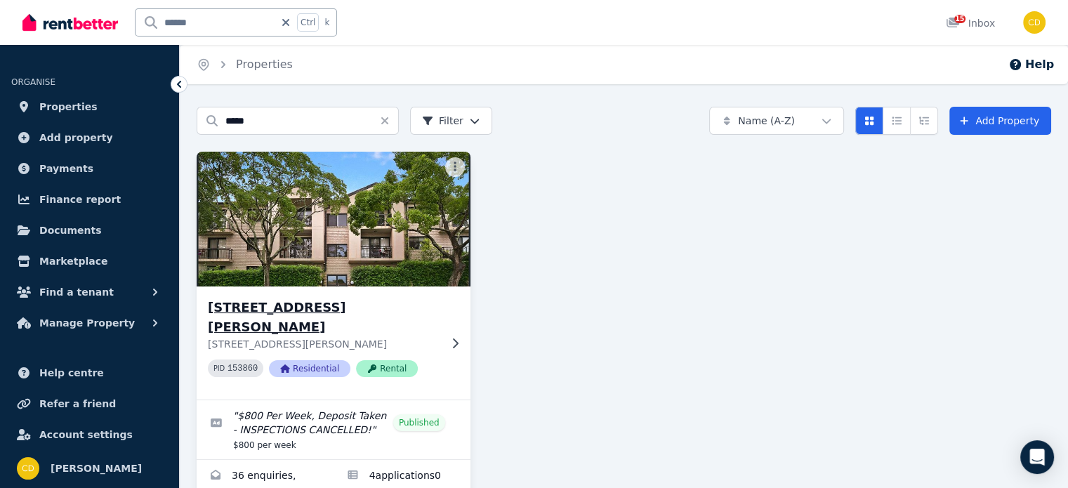
click at [380, 284] on img at bounding box center [333, 219] width 287 height 142
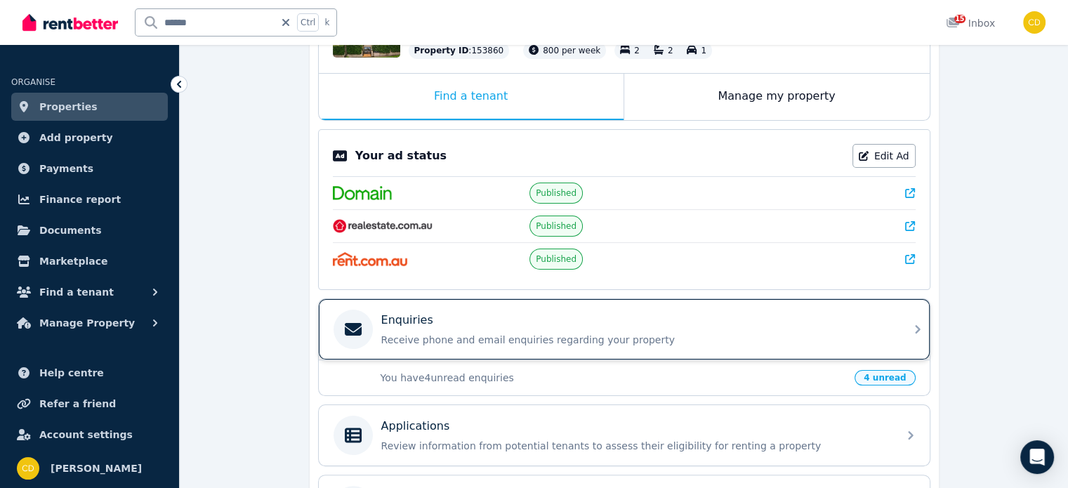
scroll to position [211, 0]
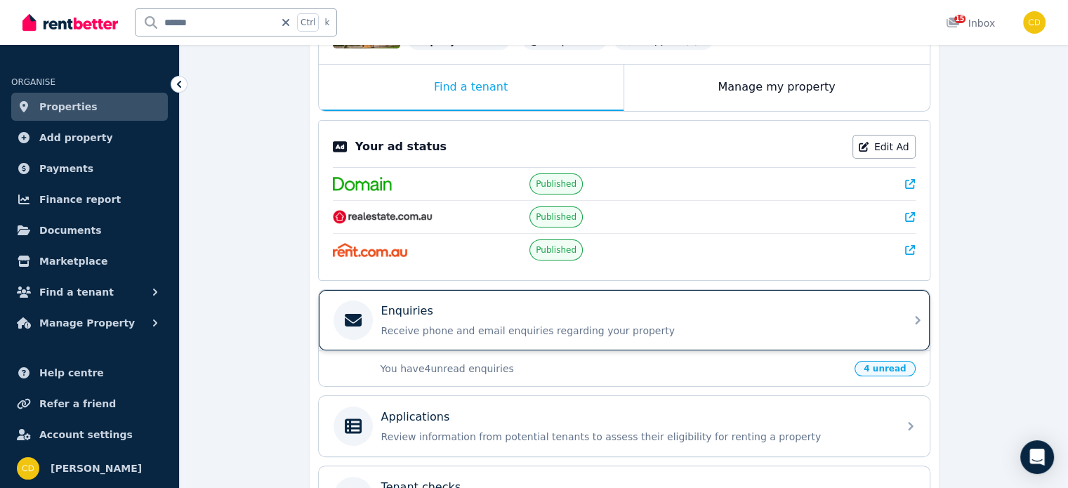
click at [712, 300] on div "Enquiries Receive phone and email enquiries regarding your property" at bounding box center [611, 319] width 556 height 39
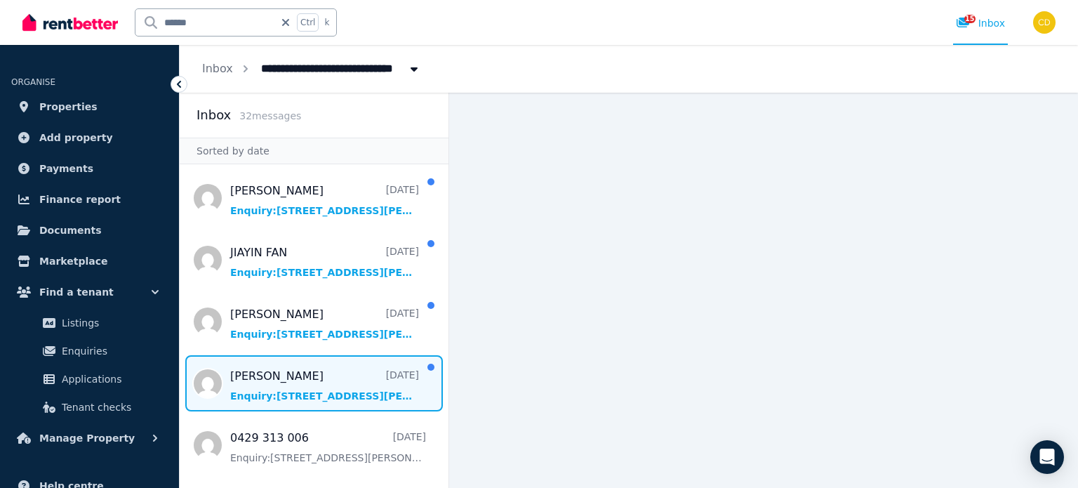
click at [306, 378] on span "Message list" at bounding box center [314, 383] width 269 height 56
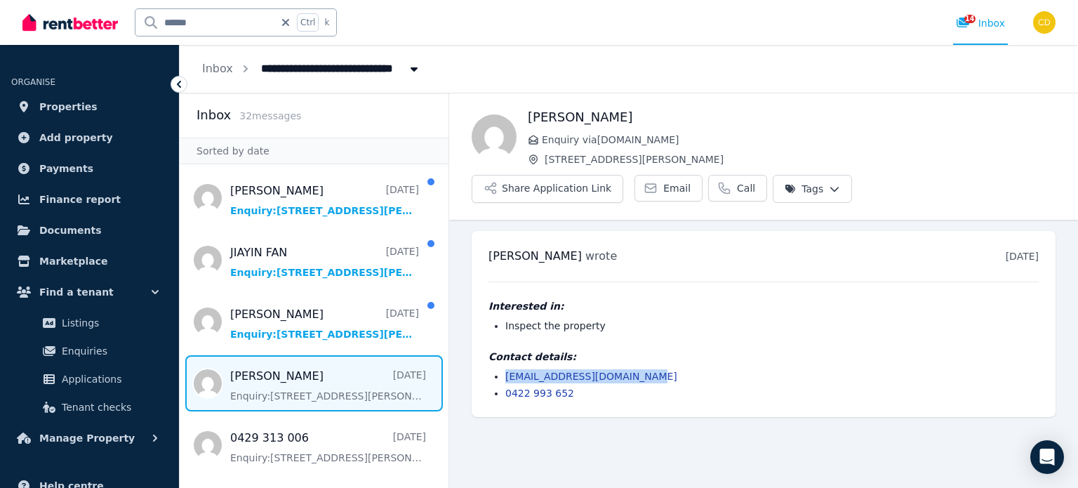
drag, startPoint x: 637, startPoint y: 335, endPoint x: 449, endPoint y: 303, distance: 190.7
click at [486, 333] on div "Kayla Groombridge wrote 5 days ago 4:04 pm on Sat, 23 Aug 2025 Interested in: I…" at bounding box center [764, 324] width 584 height 186
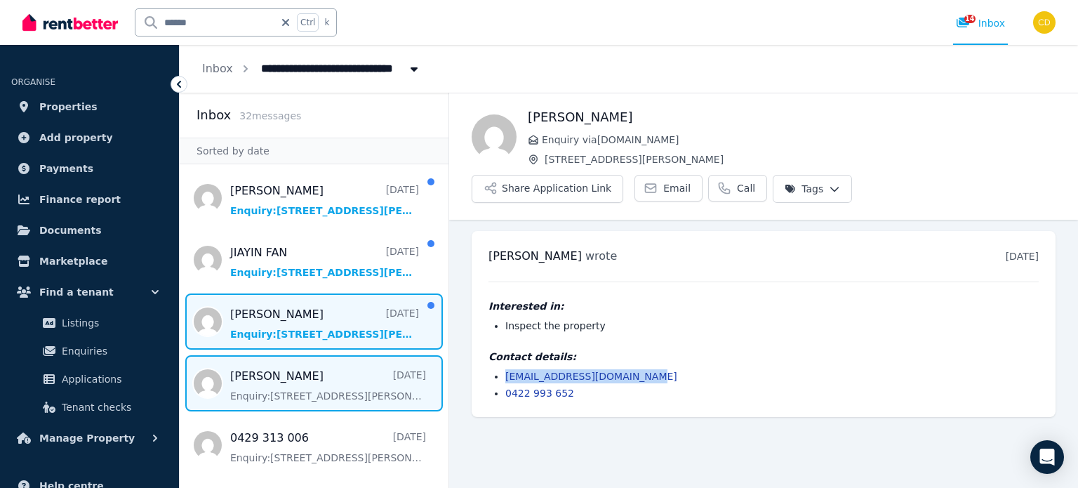
click at [289, 317] on span "Message list" at bounding box center [314, 321] width 269 height 56
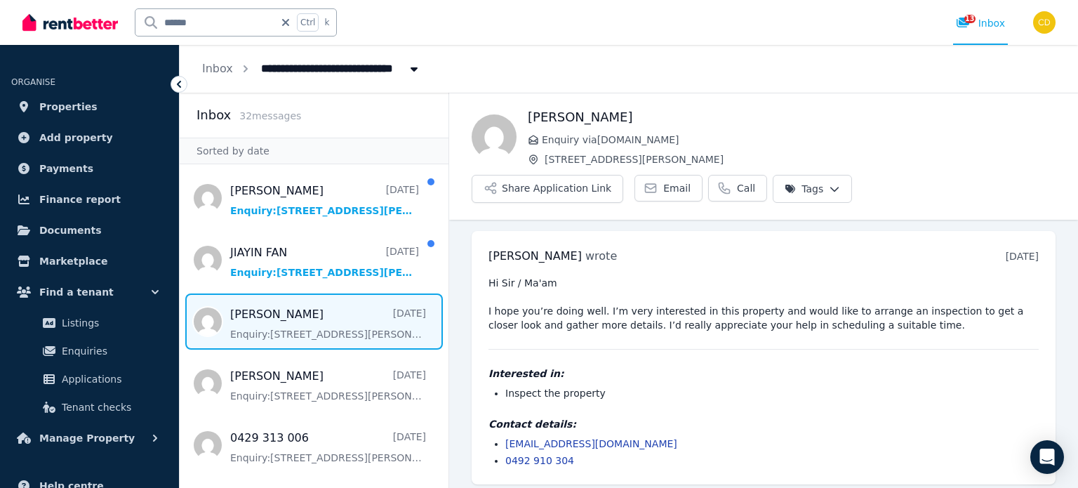
drag, startPoint x: 678, startPoint y: 404, endPoint x: 504, endPoint y: 411, distance: 174.2
click at [504, 437] on ul "dharmilvmajethia2301@gmail.com 0492 910 304" at bounding box center [764, 452] width 550 height 31
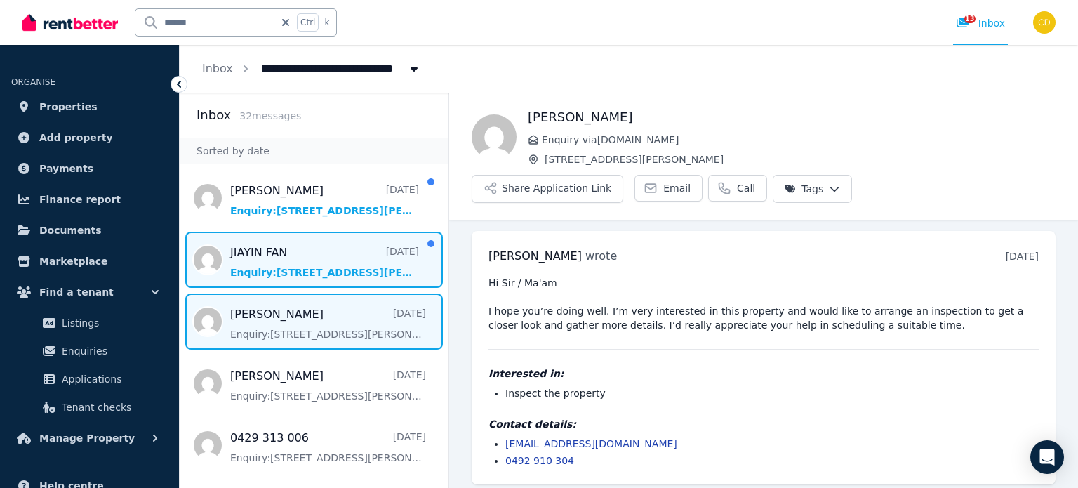
click at [283, 255] on span "Message list" at bounding box center [314, 260] width 269 height 56
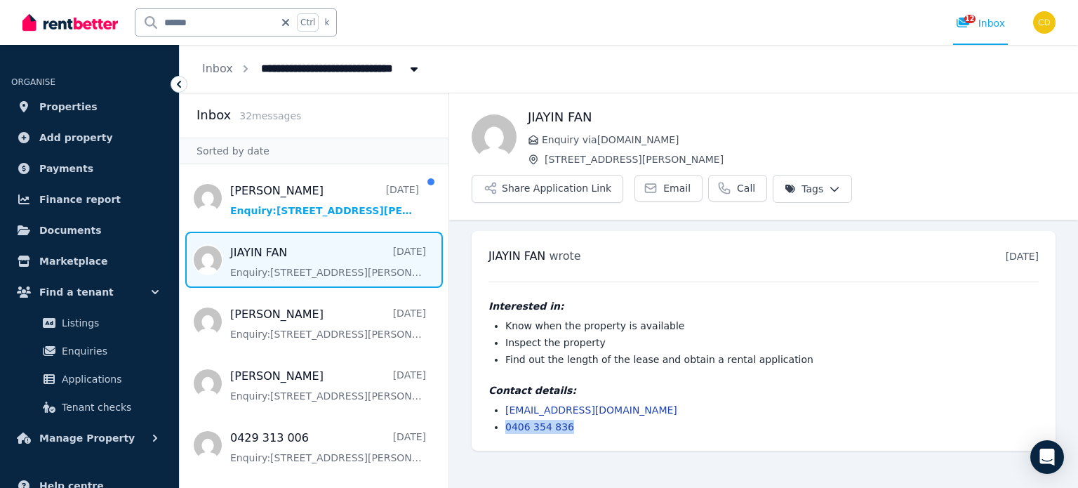
drag, startPoint x: 655, startPoint y: 380, endPoint x: 484, endPoint y: 383, distance: 171.3
click at [484, 383] on div "JIAYIN FAN wrote 3 days ago 12:11 pm on Mon, 25 Aug 2025 Interested in: Know wh…" at bounding box center [764, 341] width 584 height 220
click at [698, 420] on li "0406 354 836" at bounding box center [771, 427] width 533 height 14
drag, startPoint x: 637, startPoint y: 373, endPoint x: 489, endPoint y: 376, distance: 148.1
click at [489, 403] on ul "jiayinfan999@gmail.com 0406 354 836" at bounding box center [764, 418] width 550 height 31
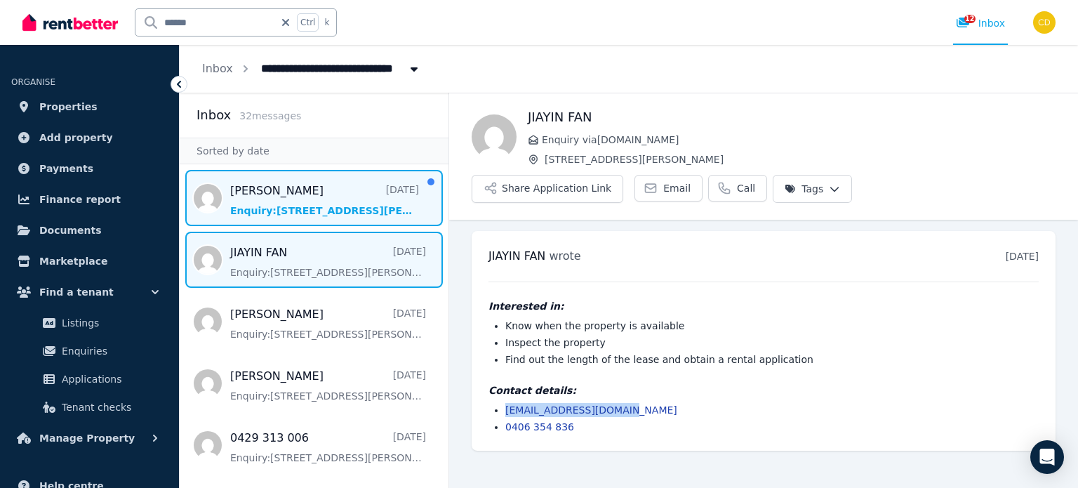
click at [300, 206] on span "Message list" at bounding box center [314, 198] width 269 height 56
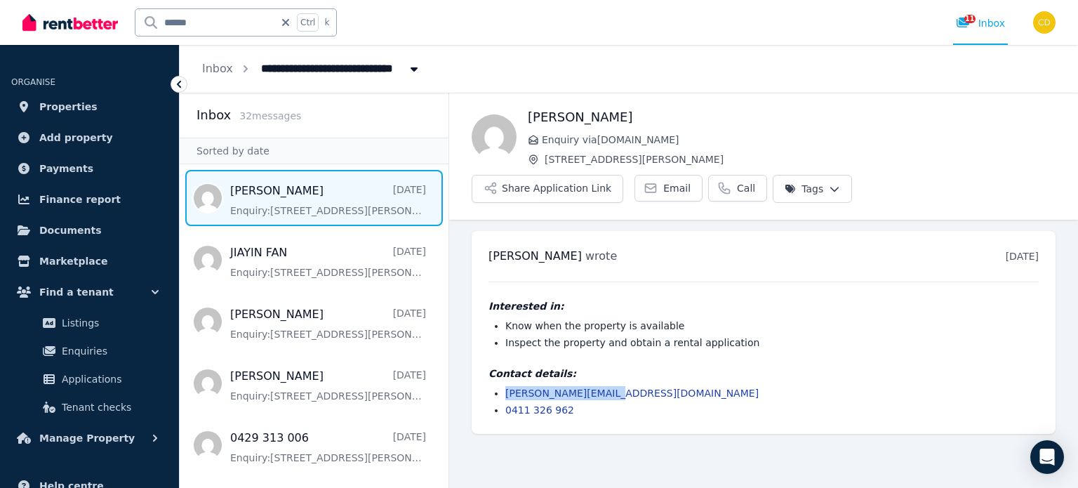
drag, startPoint x: 626, startPoint y: 354, endPoint x: 483, endPoint y: 358, distance: 143.2
click at [483, 358] on div "Anna wrote 3 days ago 3:57 pm on Mon, 25 Aug 2025 Interested in: Know when the …" at bounding box center [764, 332] width 584 height 203
click at [969, 27] on icon at bounding box center [963, 22] width 14 height 11
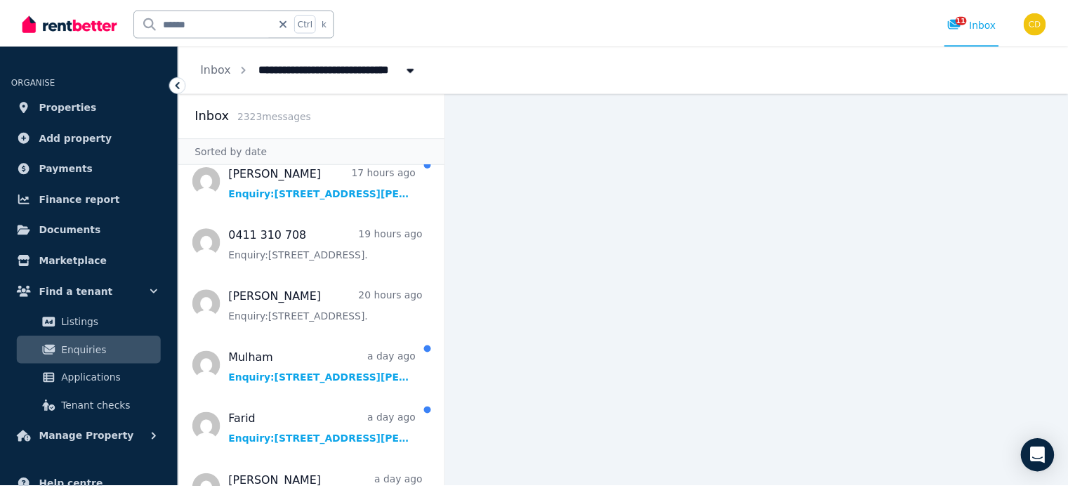
scroll to position [140, 0]
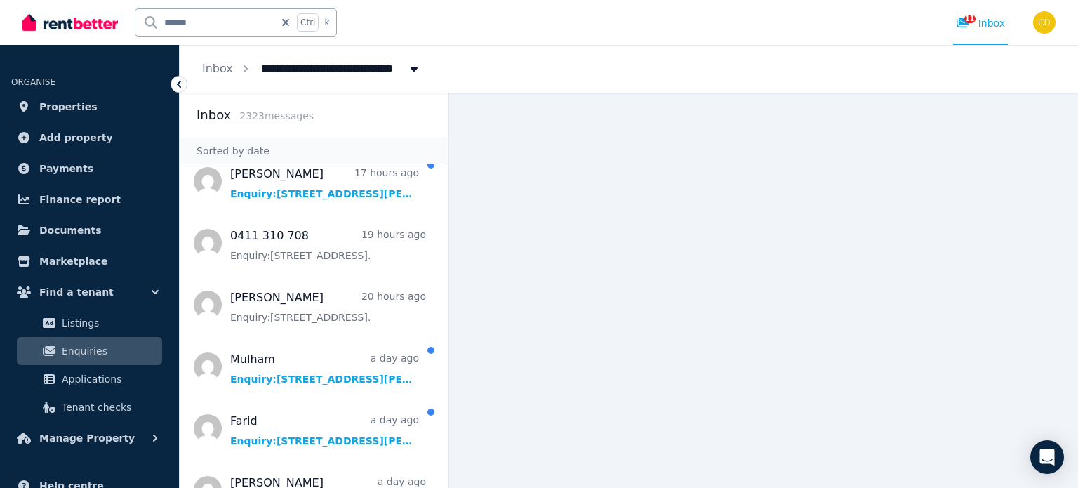
click at [225, 23] on input "*****" at bounding box center [204, 22] width 139 height 27
type input "*******"
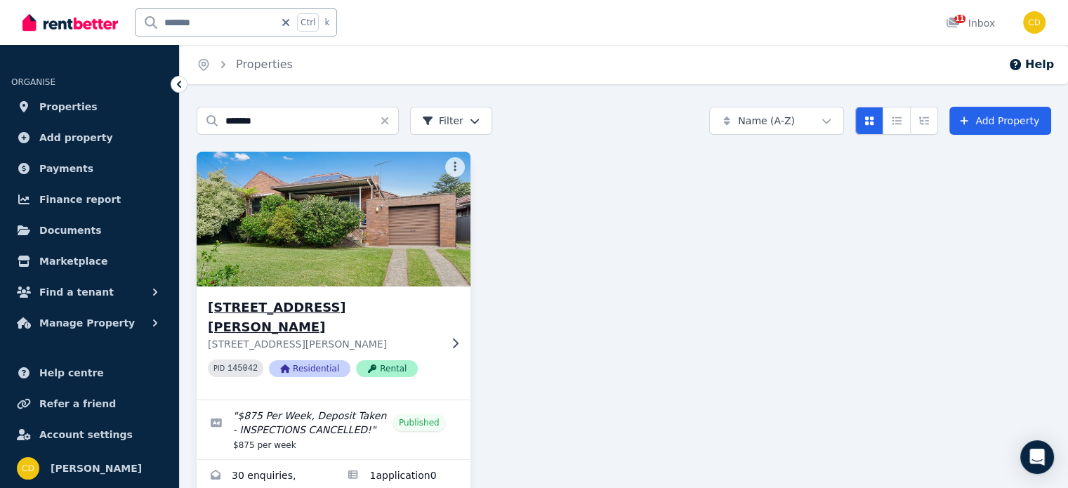
scroll to position [29, 0]
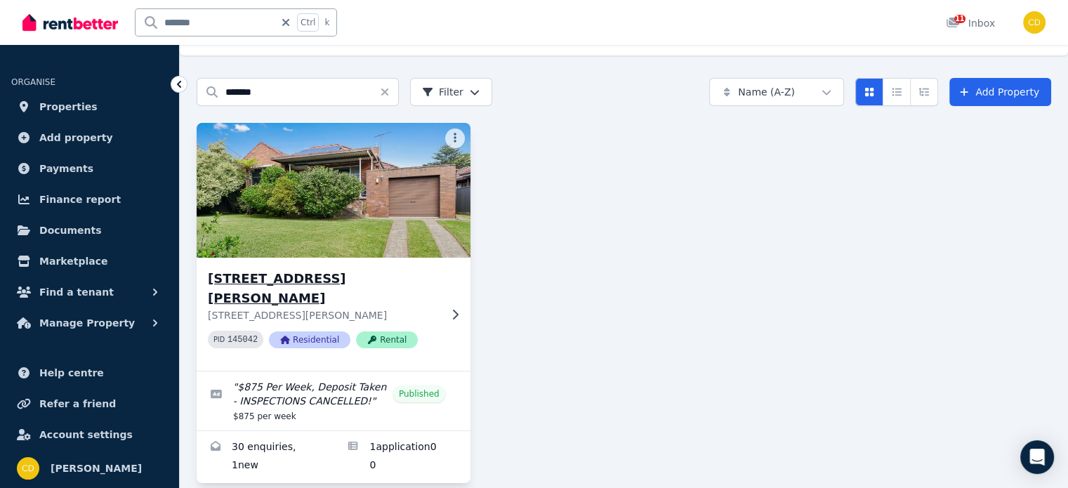
click at [373, 273] on h3 "35 Elouera Street North, BEVERLY HILLS" at bounding box center [324, 288] width 232 height 39
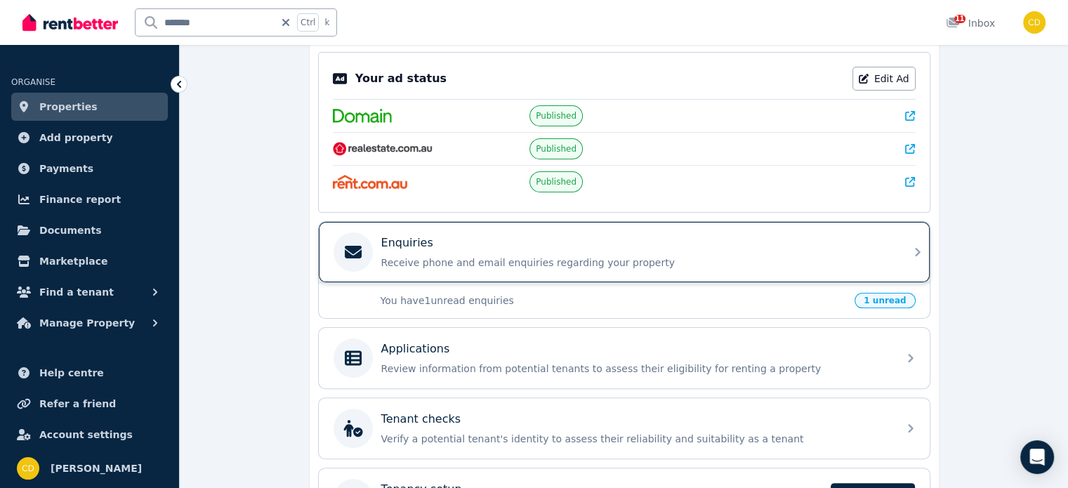
scroll to position [284, 0]
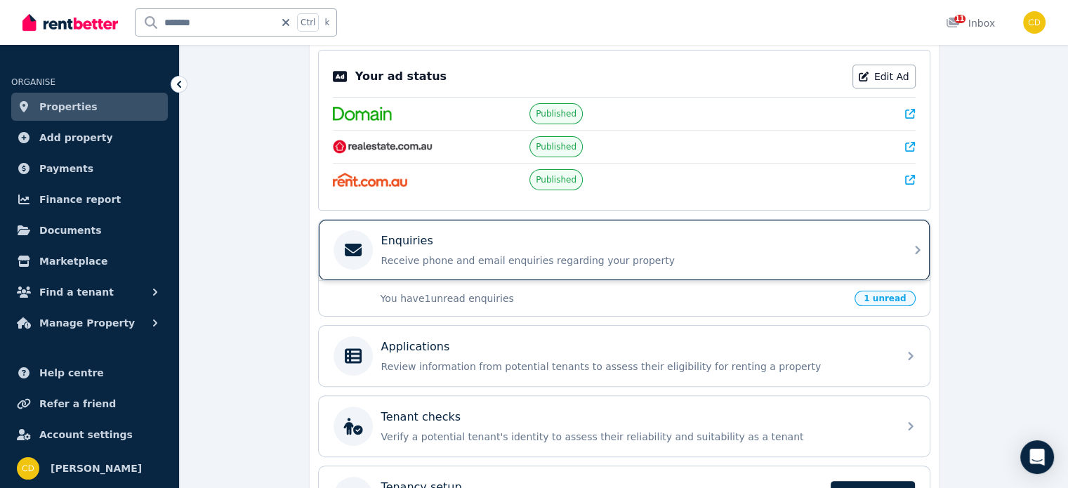
click at [721, 258] on p "Receive phone and email enquiries regarding your property" at bounding box center [635, 260] width 508 height 14
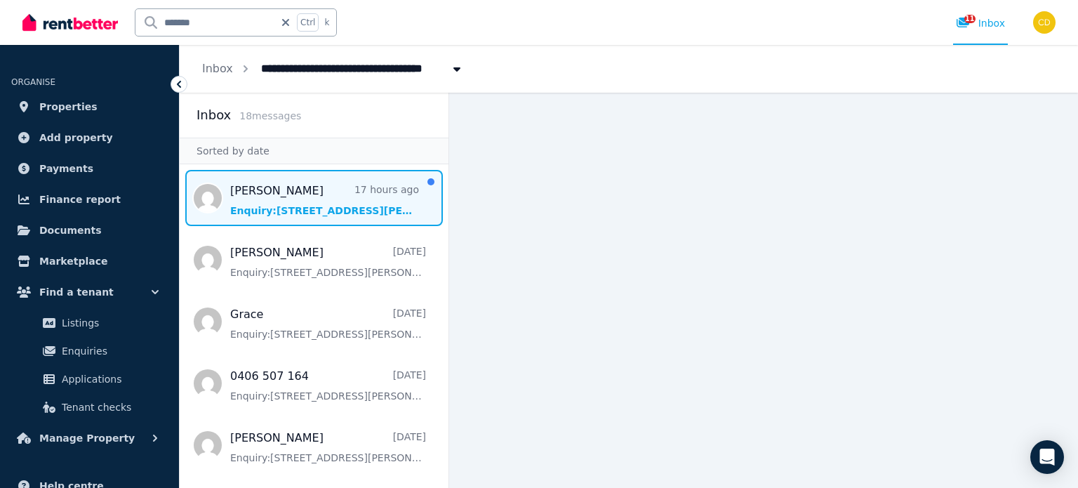
click at [341, 201] on span "Message list" at bounding box center [314, 198] width 269 height 56
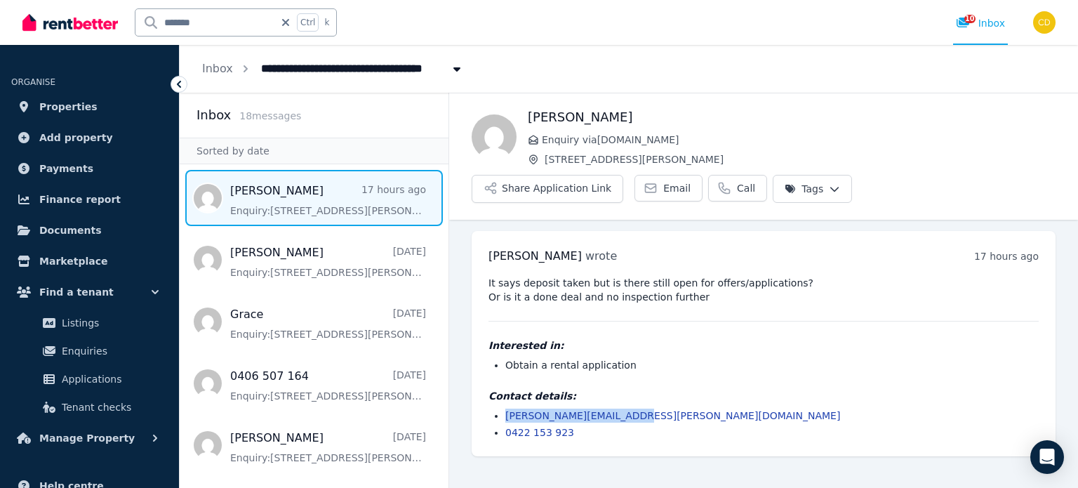
drag, startPoint x: 654, startPoint y: 410, endPoint x: 499, endPoint y: 412, distance: 155.1
click at [505, 413] on li "tyler.dakers@hotmail.com" at bounding box center [771, 416] width 533 height 14
click at [969, 22] on span "10" at bounding box center [969, 19] width 11 height 8
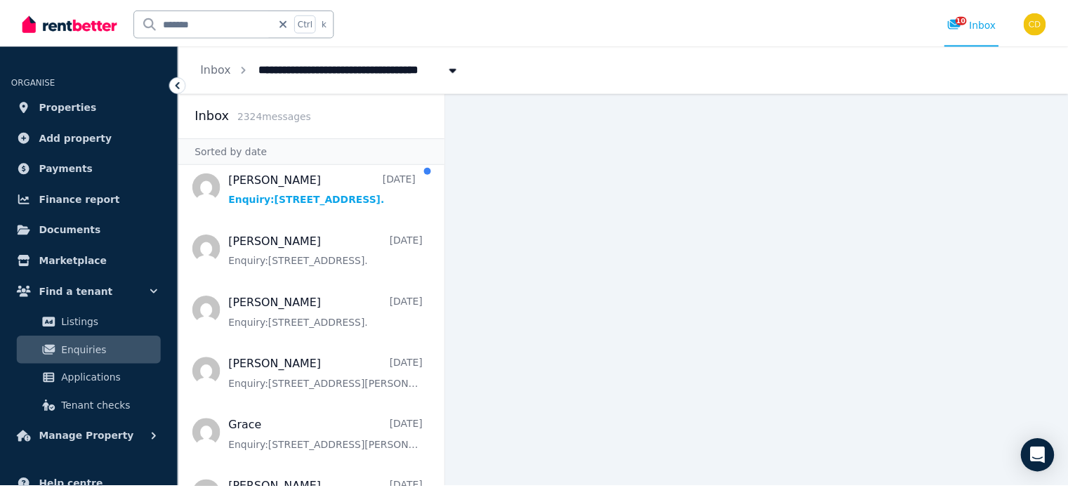
scroll to position [2796, 0]
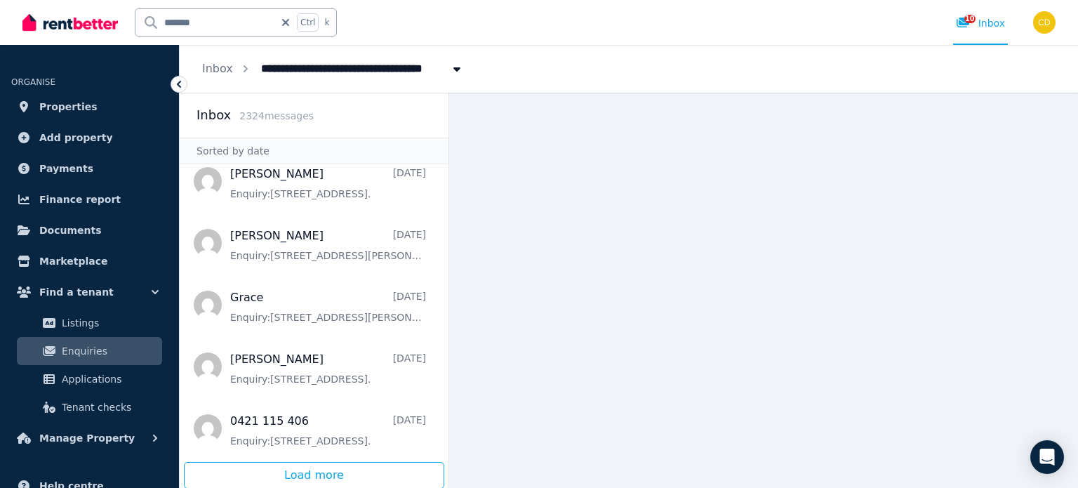
click at [209, 32] on input "*******" at bounding box center [204, 22] width 139 height 27
type input "******"
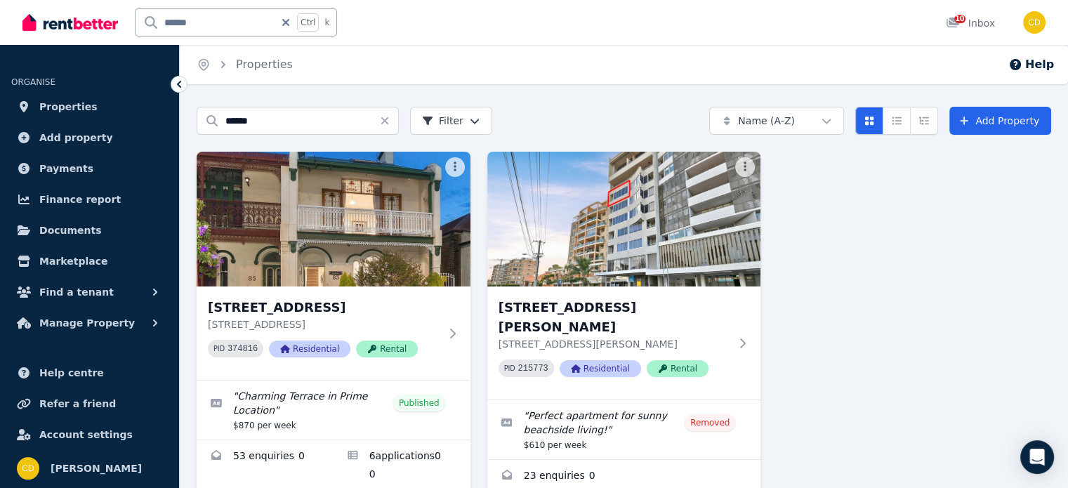
click at [196, 27] on input "******" at bounding box center [204, 22] width 139 height 27
type input "*******"
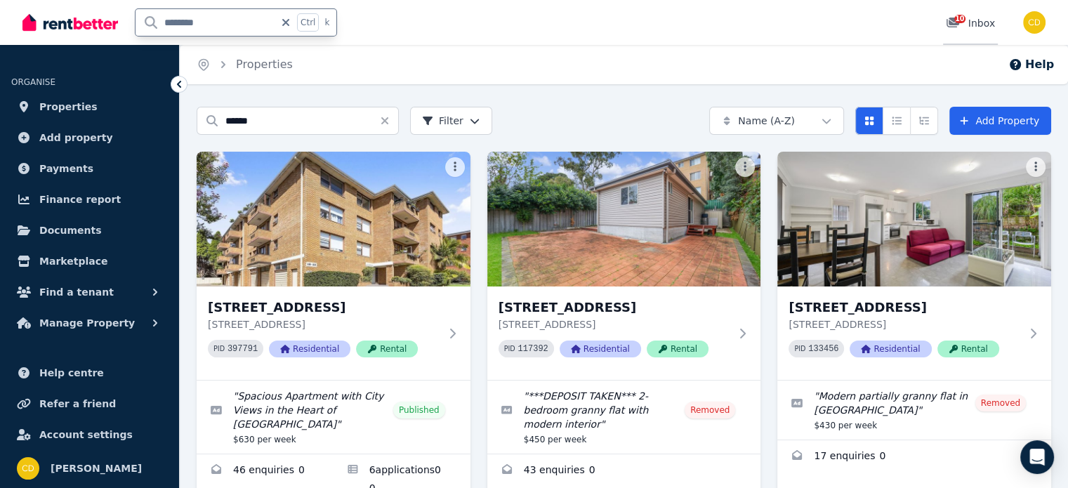
click at [971, 32] on link "10 Inbox" at bounding box center [970, 22] width 55 height 45
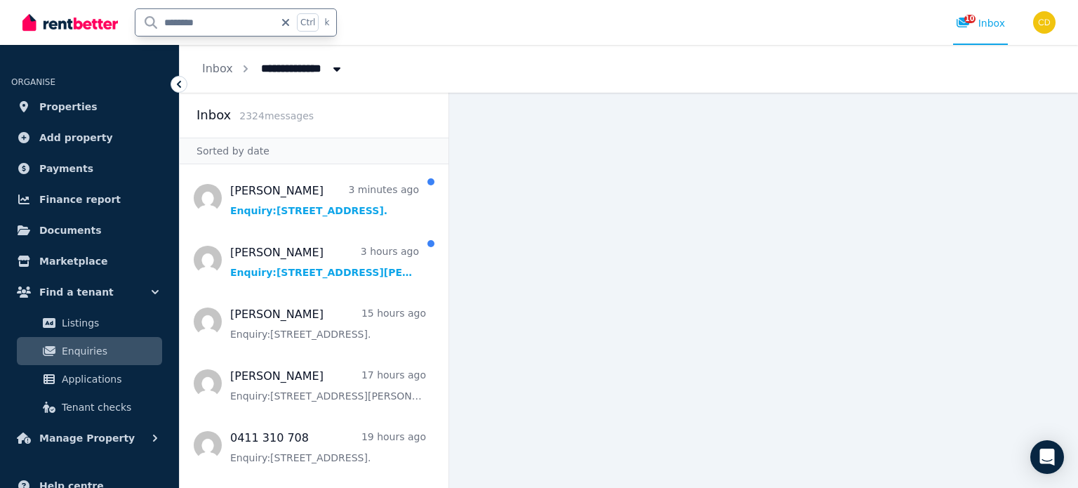
click at [205, 26] on input "*******" at bounding box center [204, 22] width 139 height 27
type input "**********"
type input "*"
type input "********"
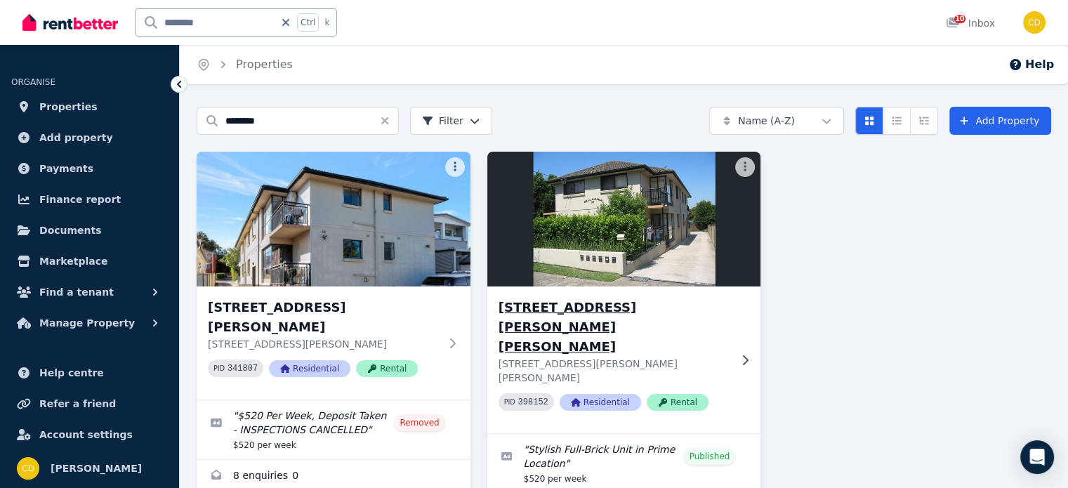
click at [559, 295] on div "4/37 Ferguson Ave, Wiley Park 4/37 Ferguson Ave, Wiley Park NSW 2195 PID 398152…" at bounding box center [624, 359] width 274 height 147
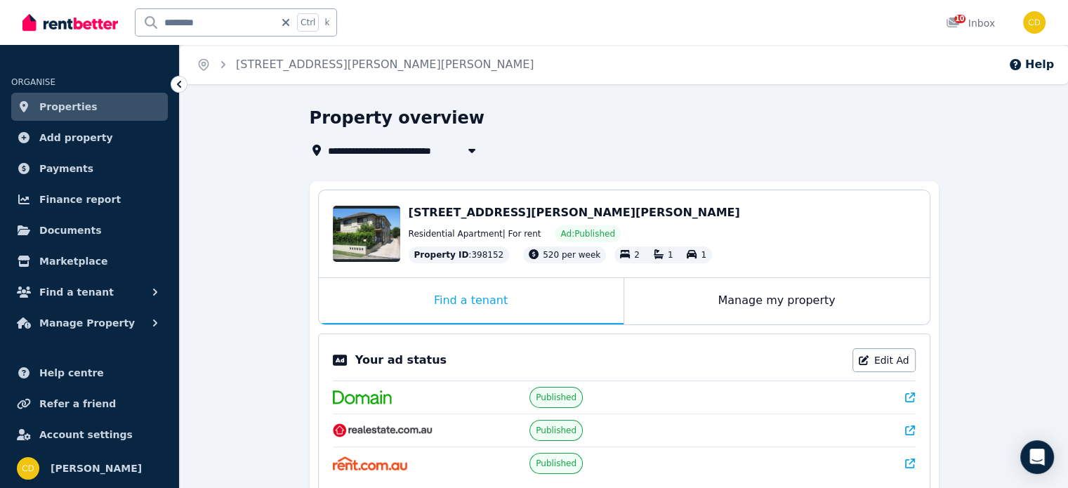
click at [908, 395] on icon at bounding box center [910, 397] width 10 height 10
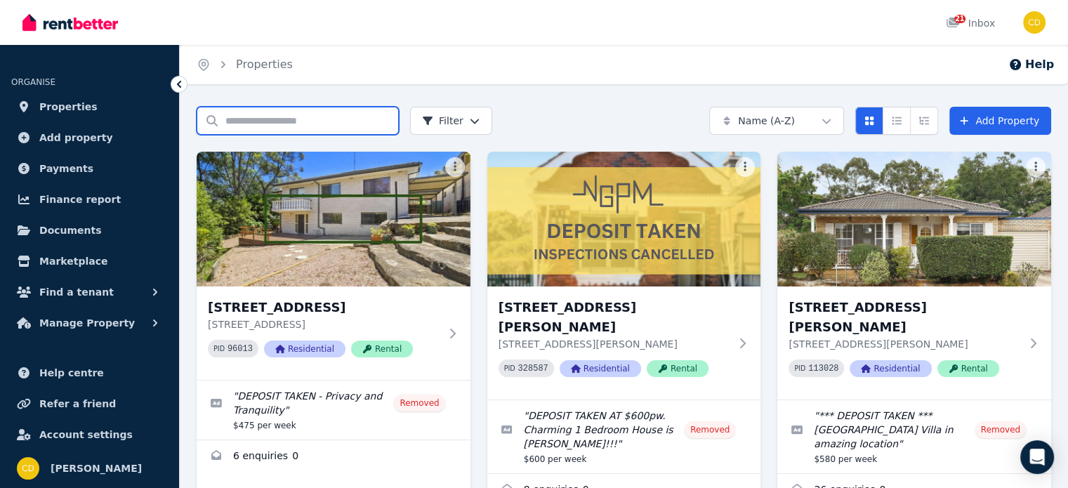
drag, startPoint x: 305, startPoint y: 133, endPoint x: 320, endPoint y: 134, distance: 14.8
click at [320, 134] on input "Search properties" at bounding box center [298, 121] width 202 height 28
type input "*********"
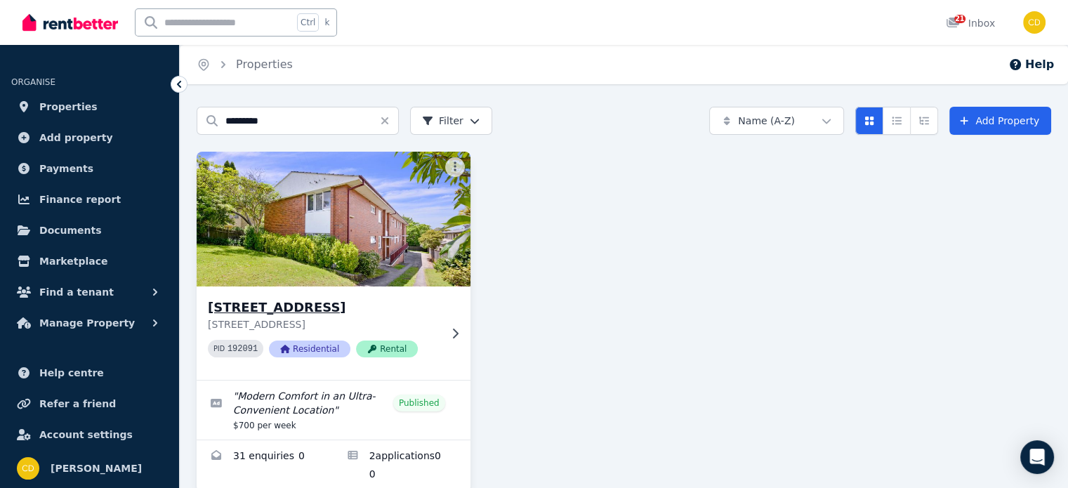
click at [338, 309] on h3 "[STREET_ADDRESS]" at bounding box center [324, 308] width 232 height 20
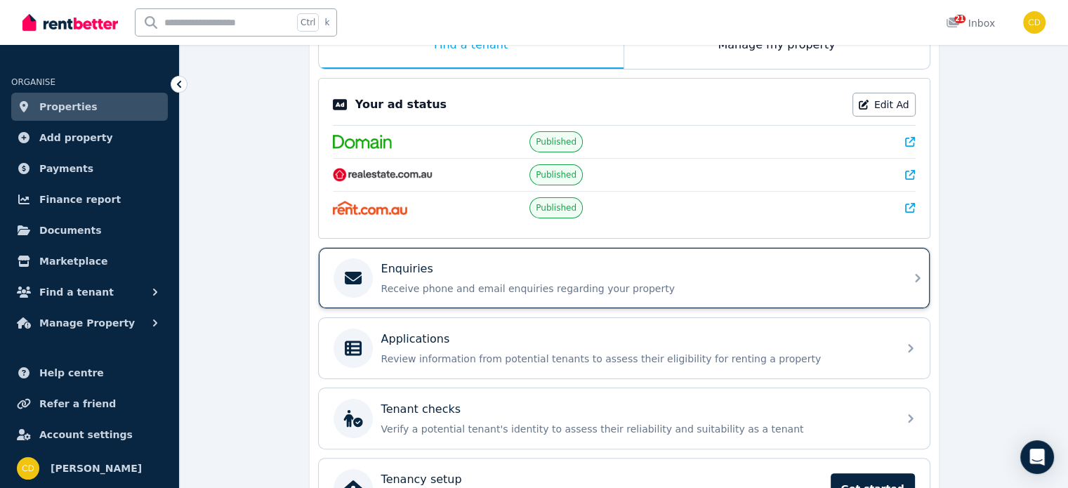
scroll to position [284, 0]
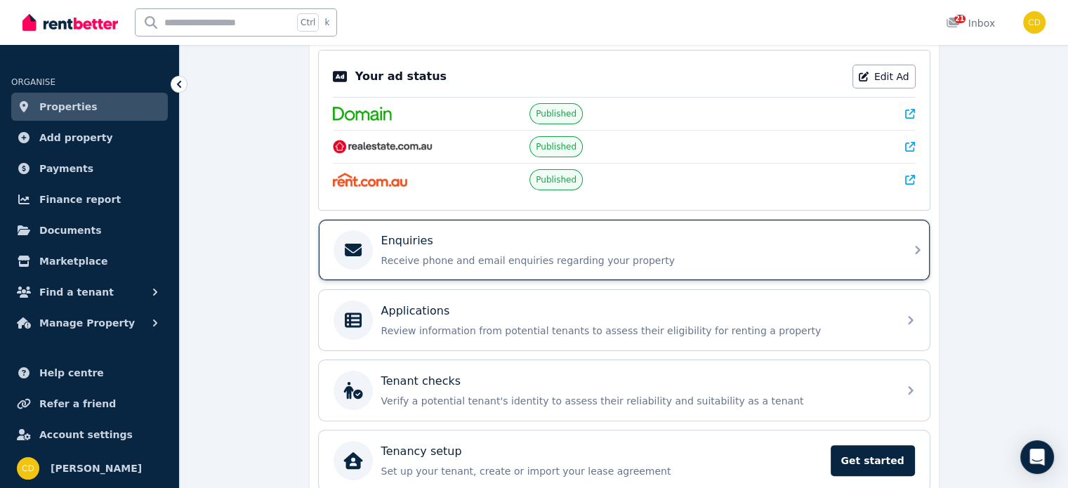
click at [525, 257] on p "Receive phone and email enquiries regarding your property" at bounding box center [635, 260] width 508 height 14
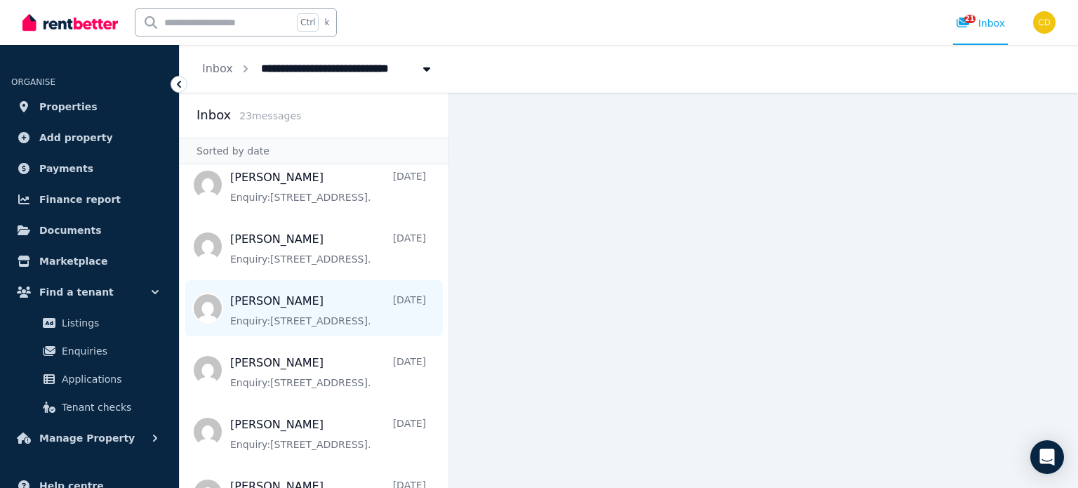
scroll to position [140, 0]
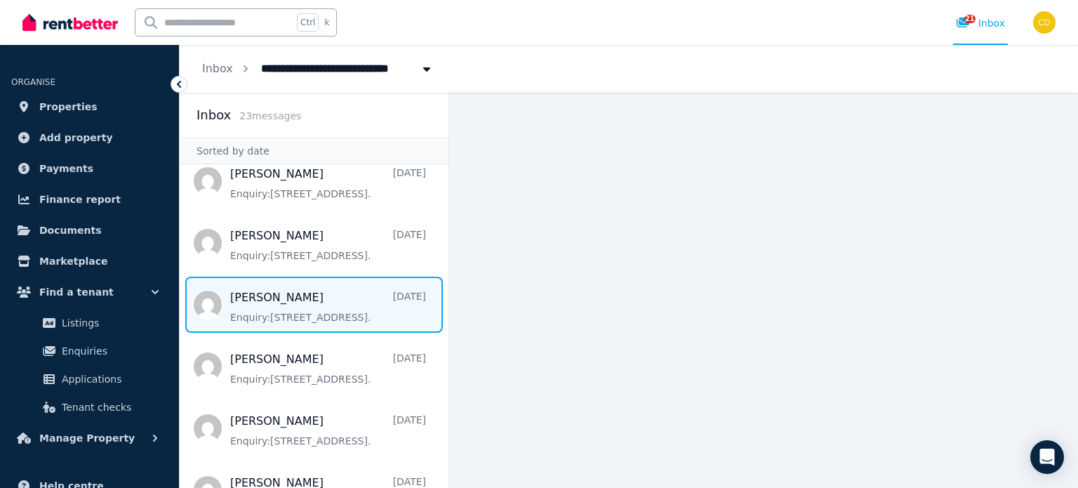
click at [303, 291] on span "Message list" at bounding box center [314, 305] width 269 height 56
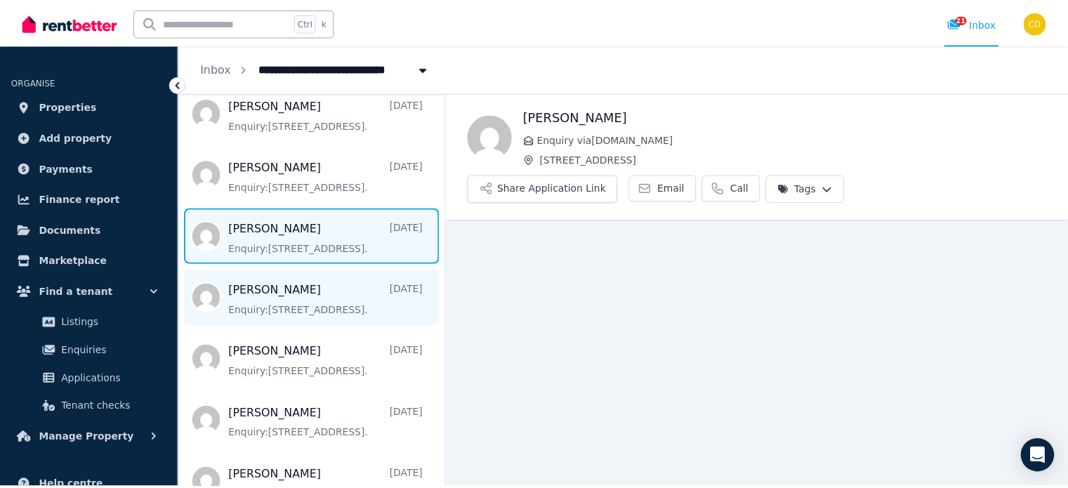
scroll to position [211, 0]
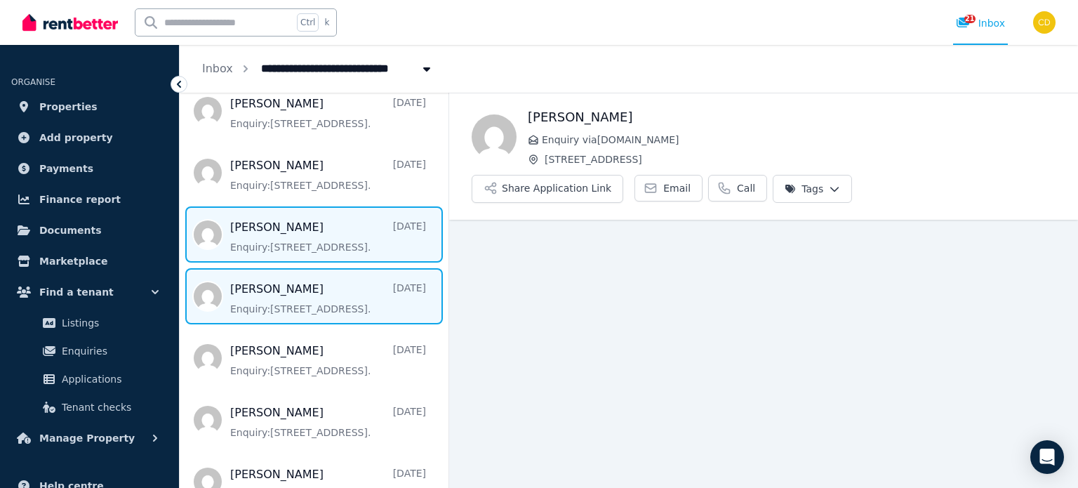
click at [306, 290] on span "Message list" at bounding box center [314, 296] width 269 height 56
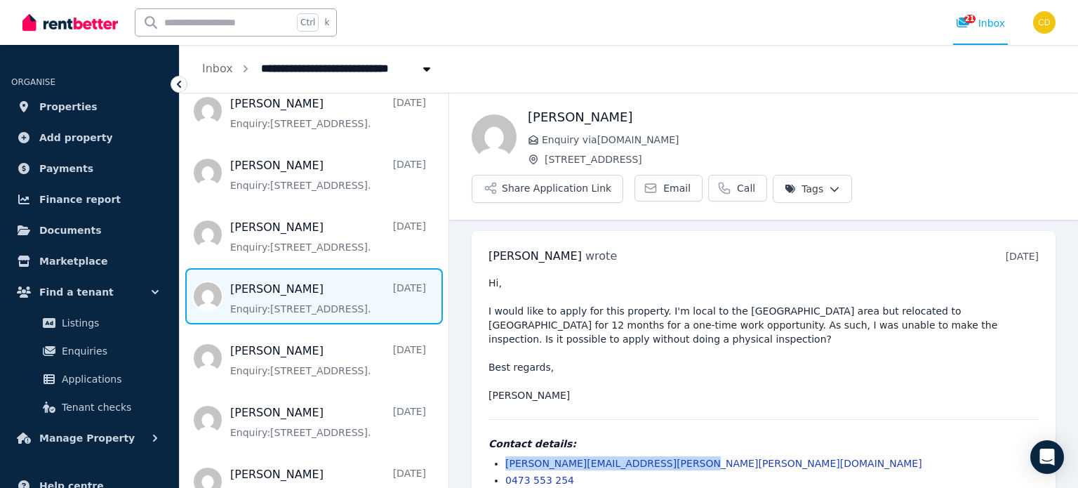
drag, startPoint x: 688, startPoint y: 427, endPoint x: 506, endPoint y: 418, distance: 182.0
click at [506, 437] on div "Contact details: [PERSON_NAME][EMAIL_ADDRESS][PERSON_NAME][PERSON_NAME][DOMAIN_…" at bounding box center [764, 462] width 550 height 51
click at [271, 27] on input "text" at bounding box center [213, 22] width 157 height 27
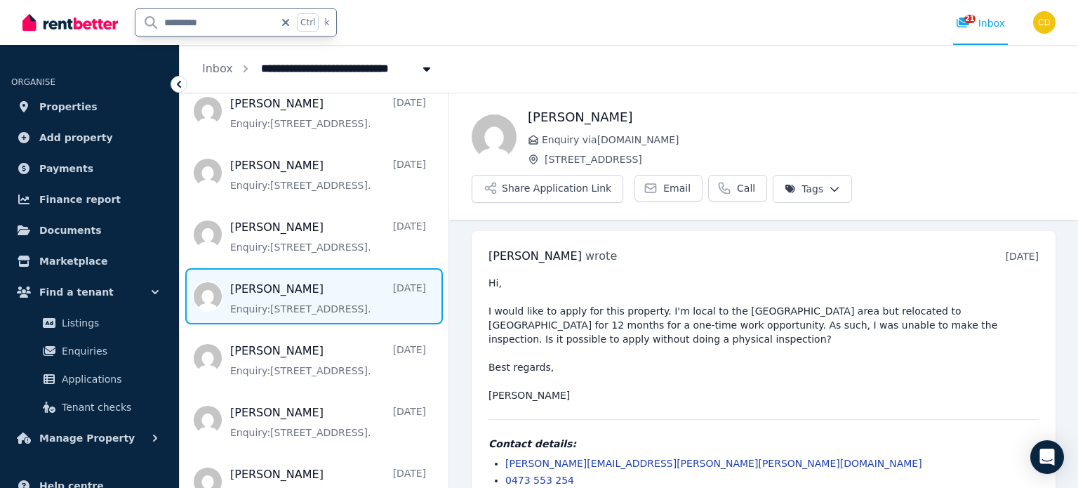
type input "**********"
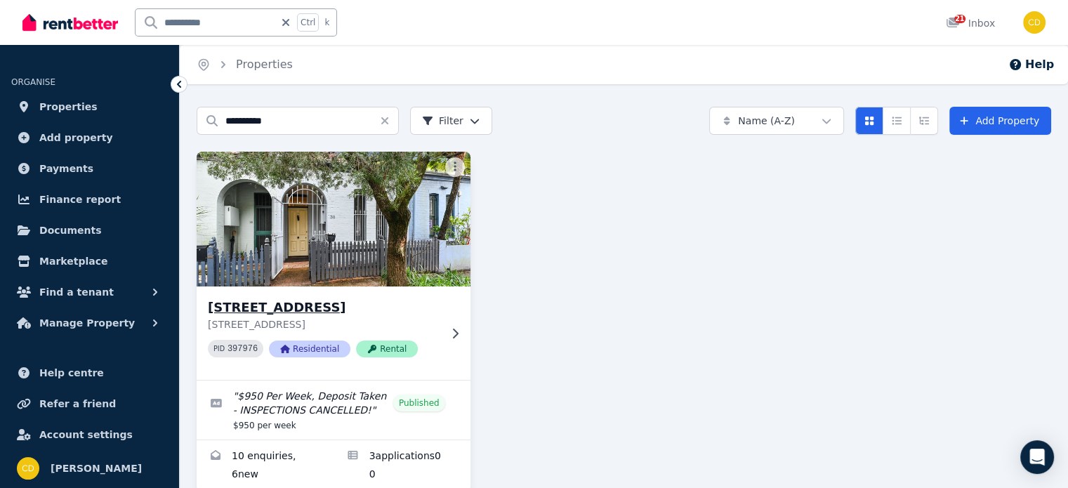
click at [326, 303] on h3 "[STREET_ADDRESS]" at bounding box center [324, 308] width 232 height 20
